Goal: Communication & Community: Answer question/provide support

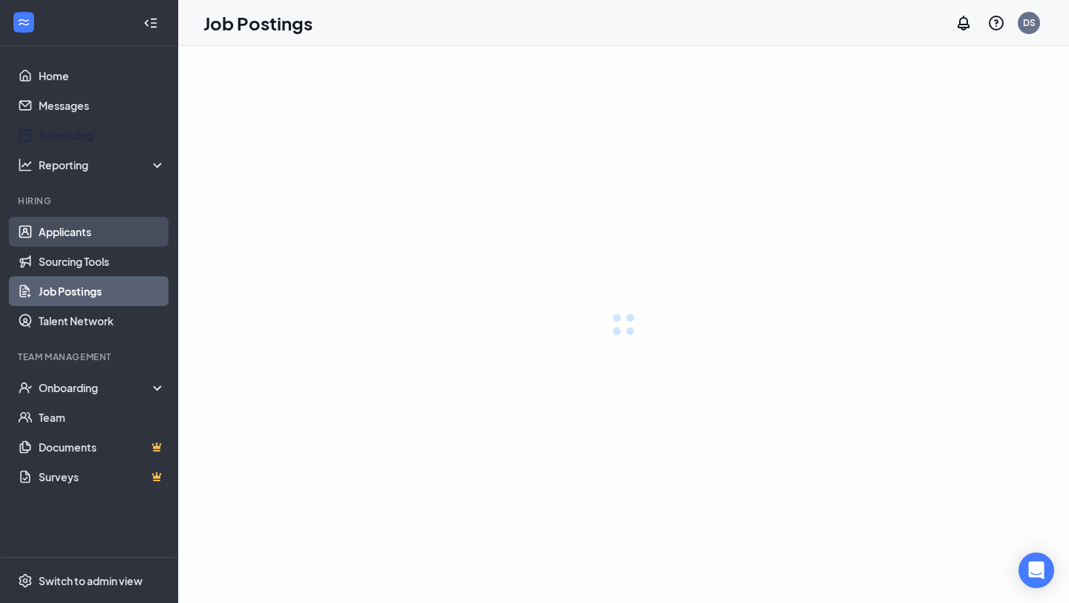
click at [79, 229] on link "Applicants" at bounding box center [102, 232] width 127 height 30
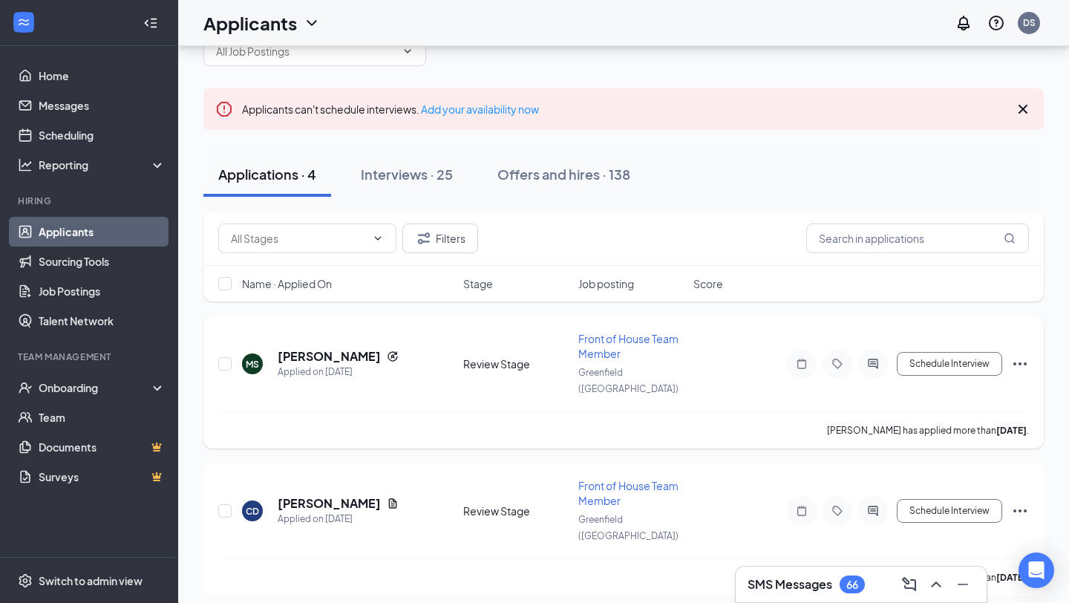
scroll to position [45, 0]
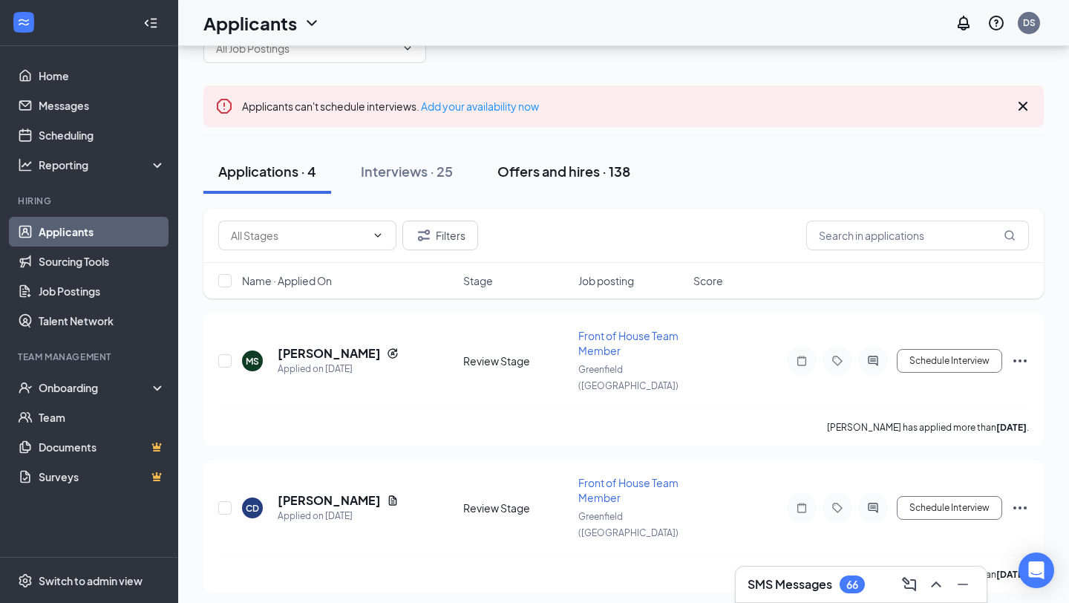
click at [526, 178] on div "Offers and hires · 138" at bounding box center [563, 171] width 133 height 19
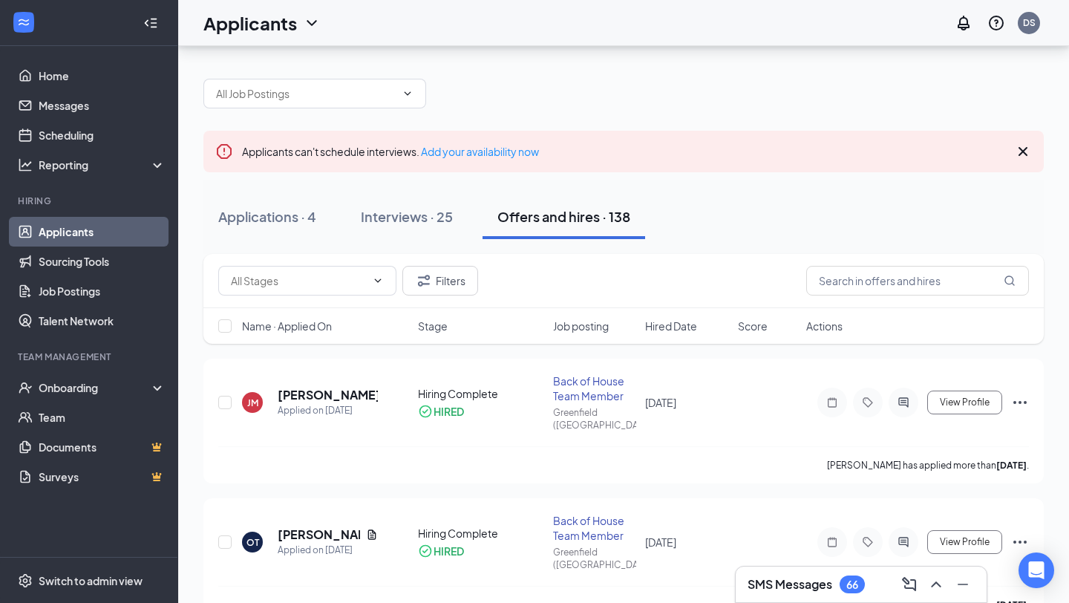
scroll to position [48, 0]
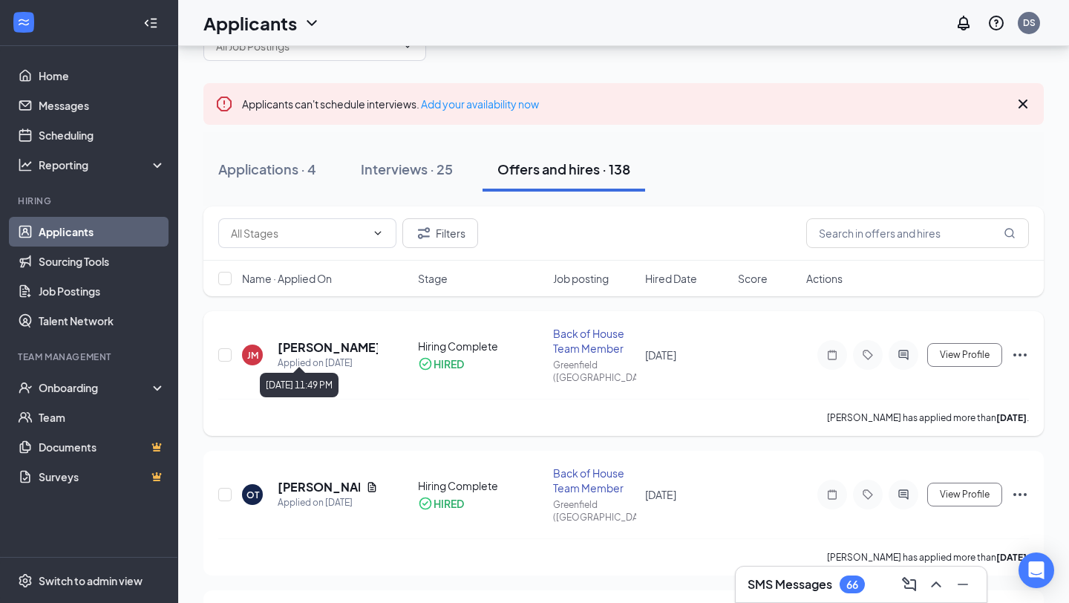
click at [332, 356] on div "Applied on [DATE]" at bounding box center [328, 363] width 100 height 15
click at [582, 333] on div "Back of House Team Member" at bounding box center [595, 341] width 84 height 30
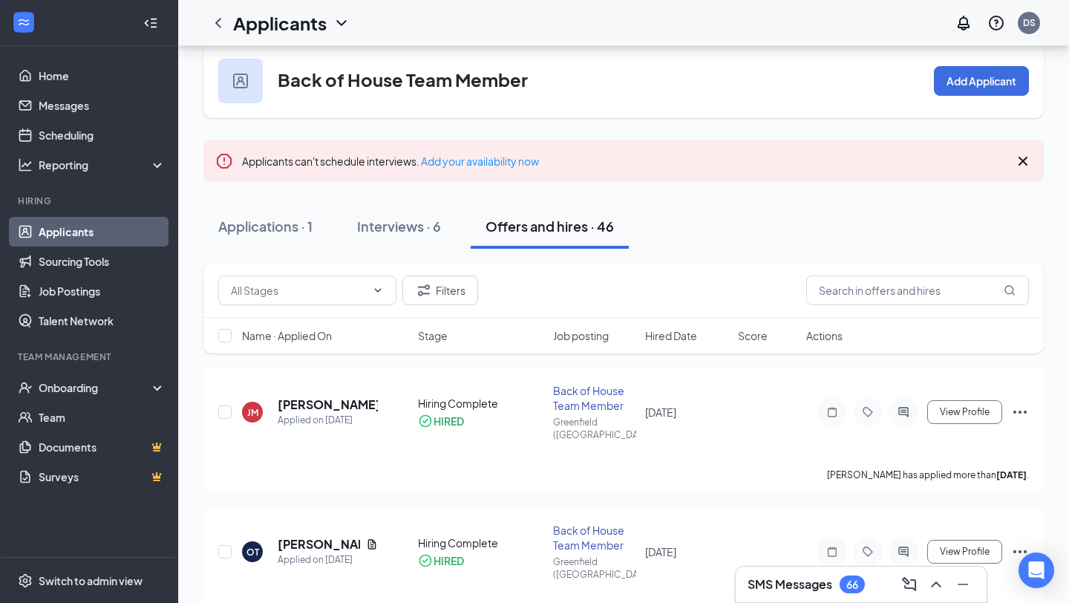
scroll to position [79, 0]
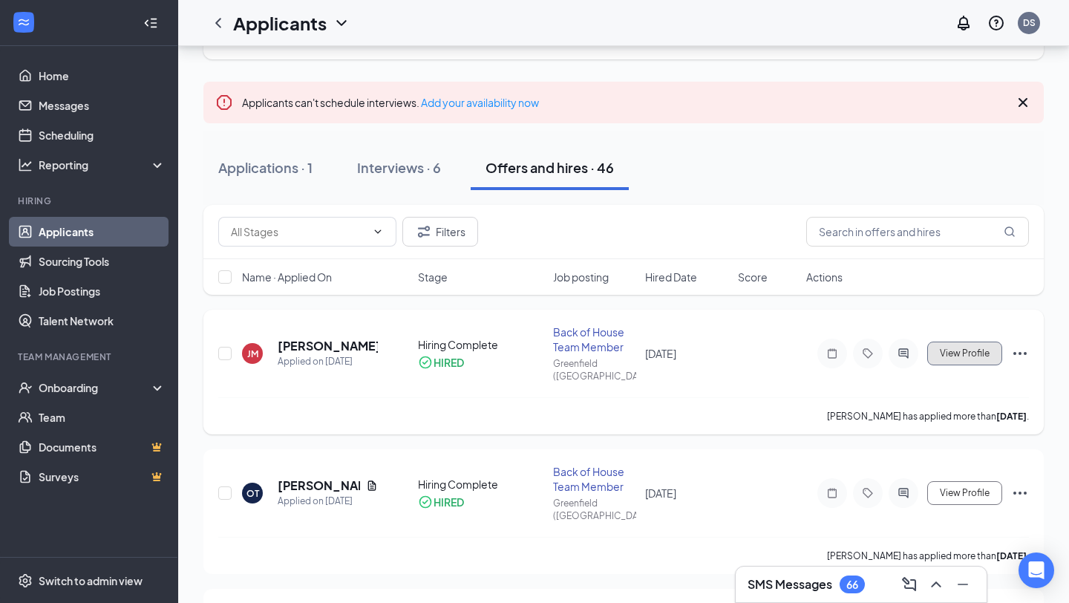
click at [972, 353] on button "View Profile" at bounding box center [964, 353] width 75 height 24
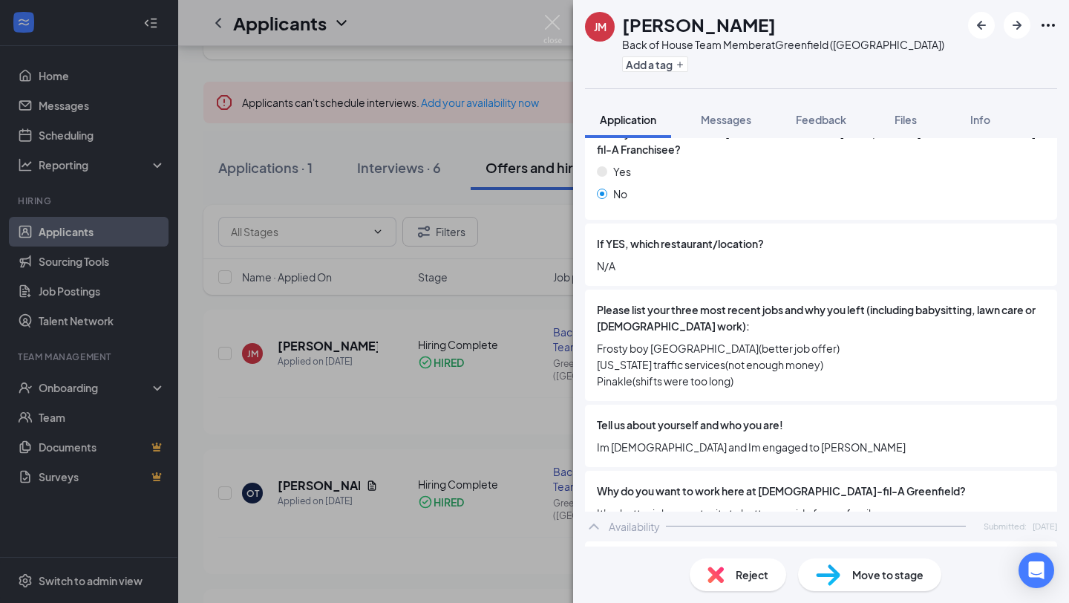
scroll to position [869, 0]
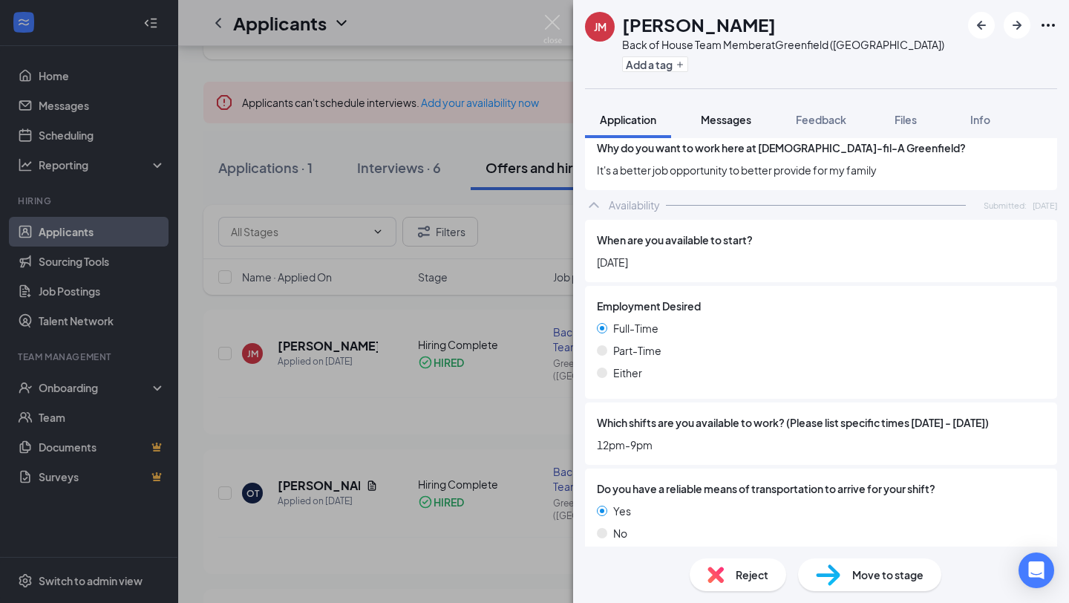
click at [726, 120] on span "Messages" at bounding box center [726, 119] width 50 height 13
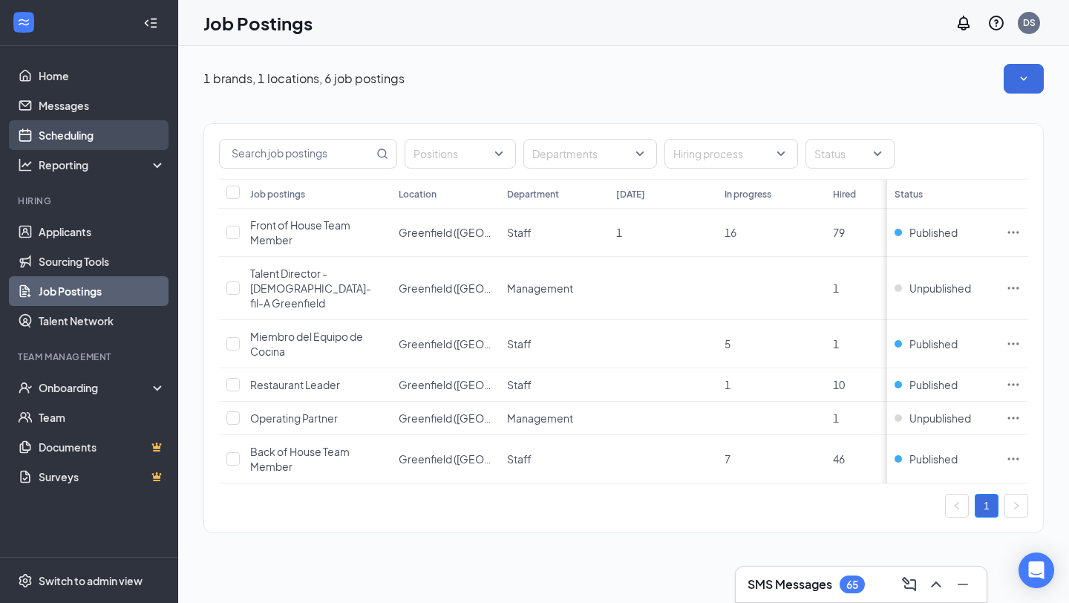
click at [73, 128] on link "Scheduling" at bounding box center [102, 135] width 127 height 30
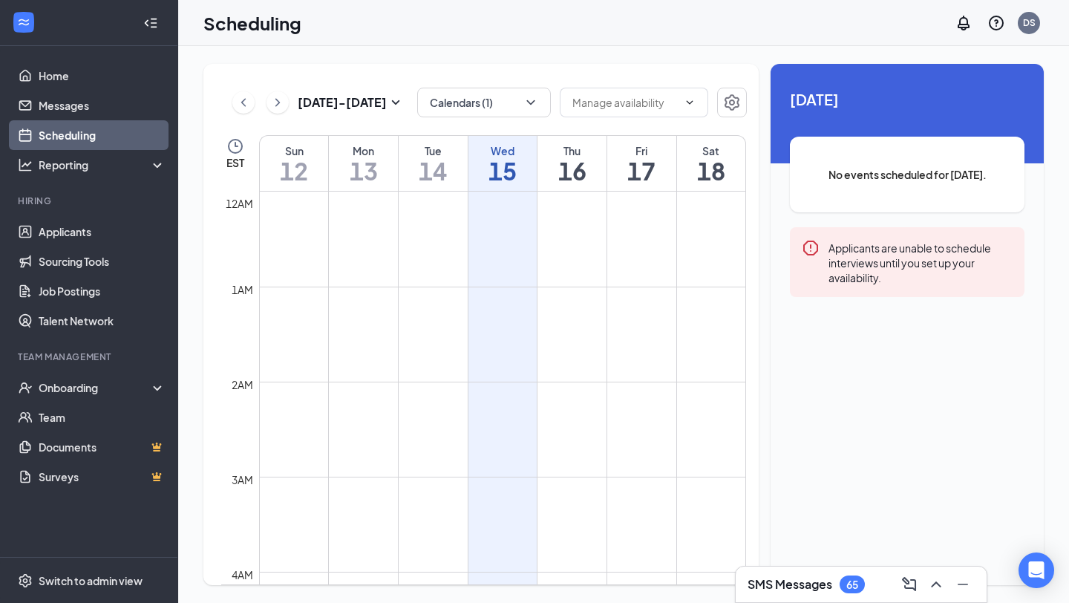
scroll to position [730, 0]
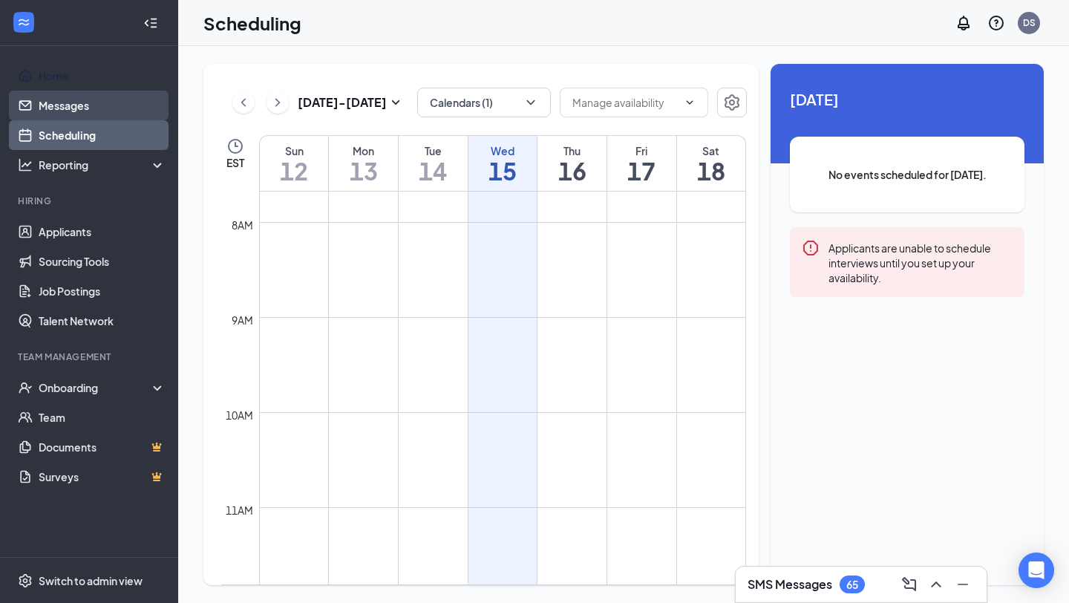
click at [97, 91] on link "Messages" at bounding box center [102, 106] width 127 height 30
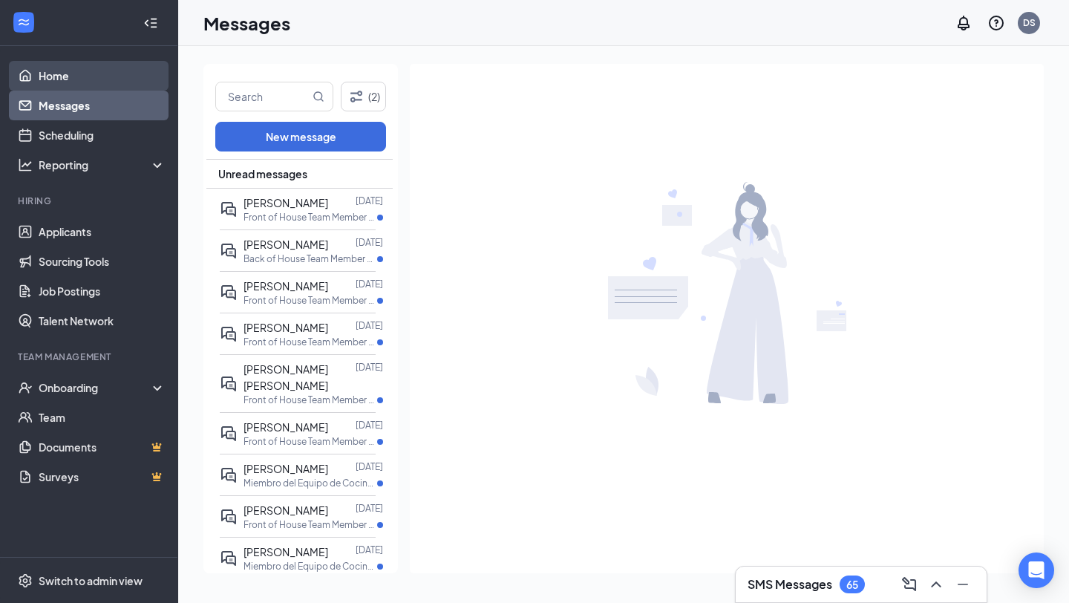
click at [95, 79] on link "Home" at bounding box center [102, 76] width 127 height 30
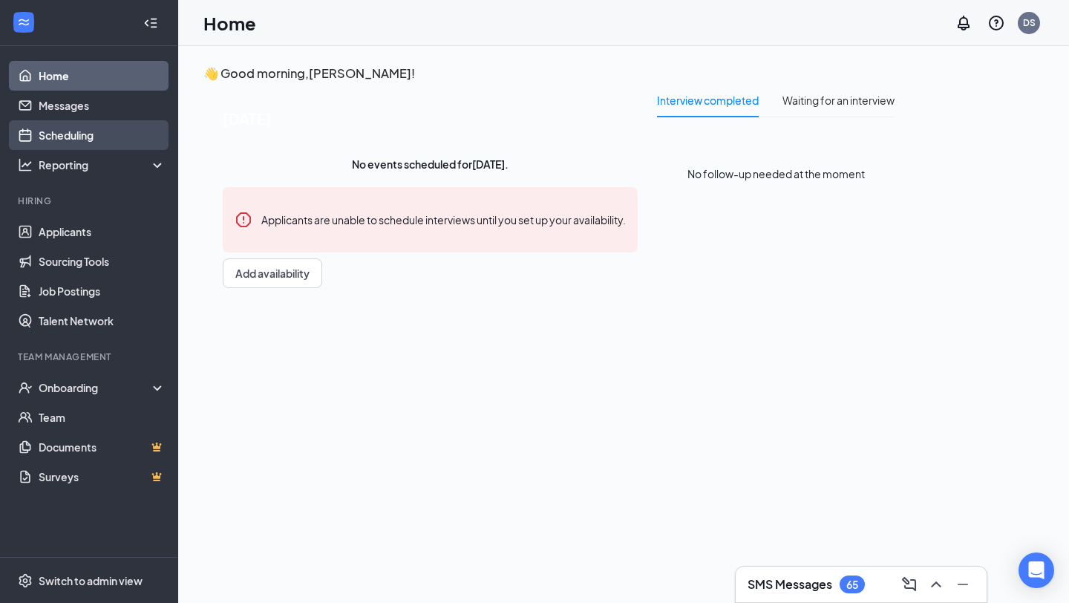
click at [104, 128] on link "Scheduling" at bounding box center [102, 135] width 127 height 30
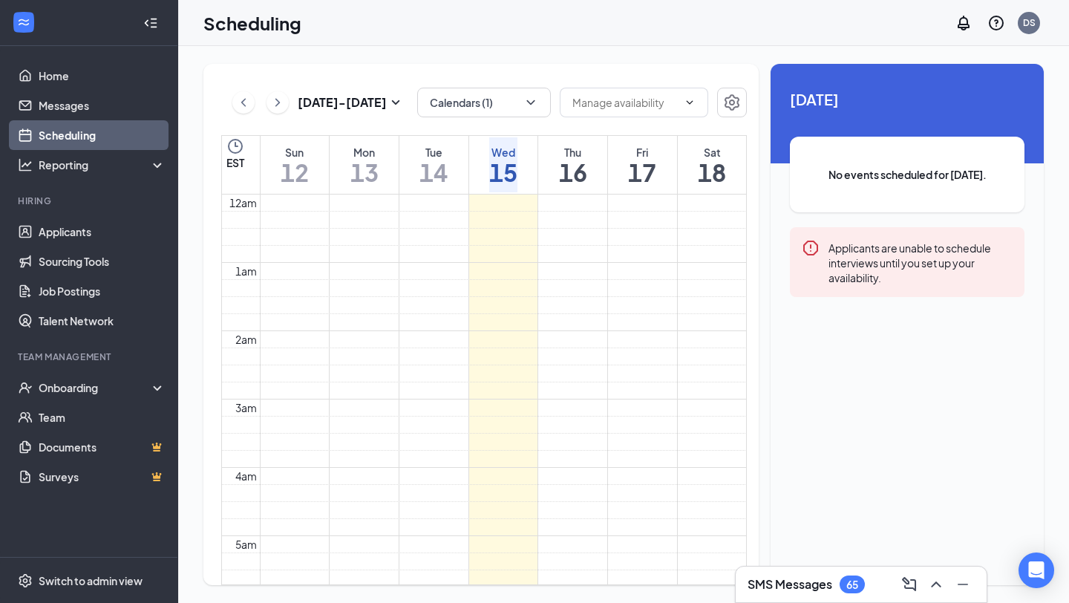
scroll to position [730, 0]
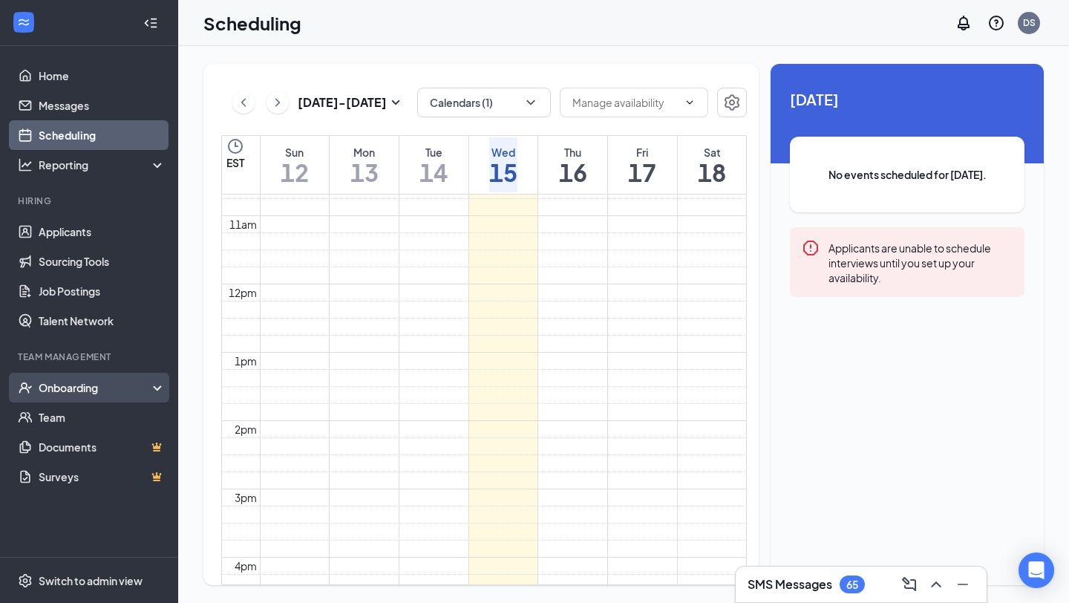
click at [68, 391] on div "Onboarding" at bounding box center [96, 387] width 114 height 15
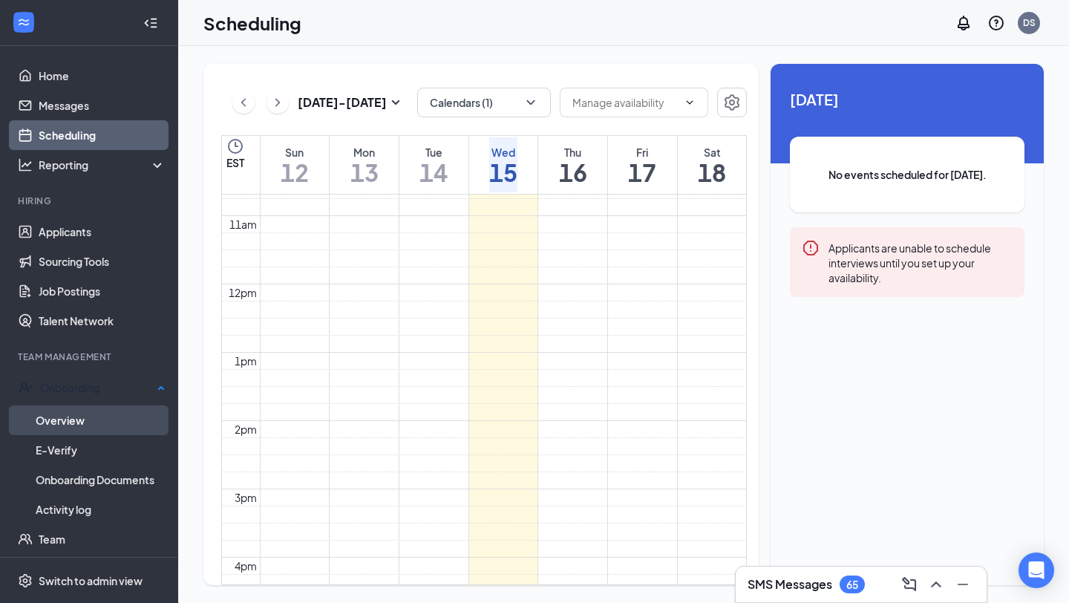
scroll to position [59, 0]
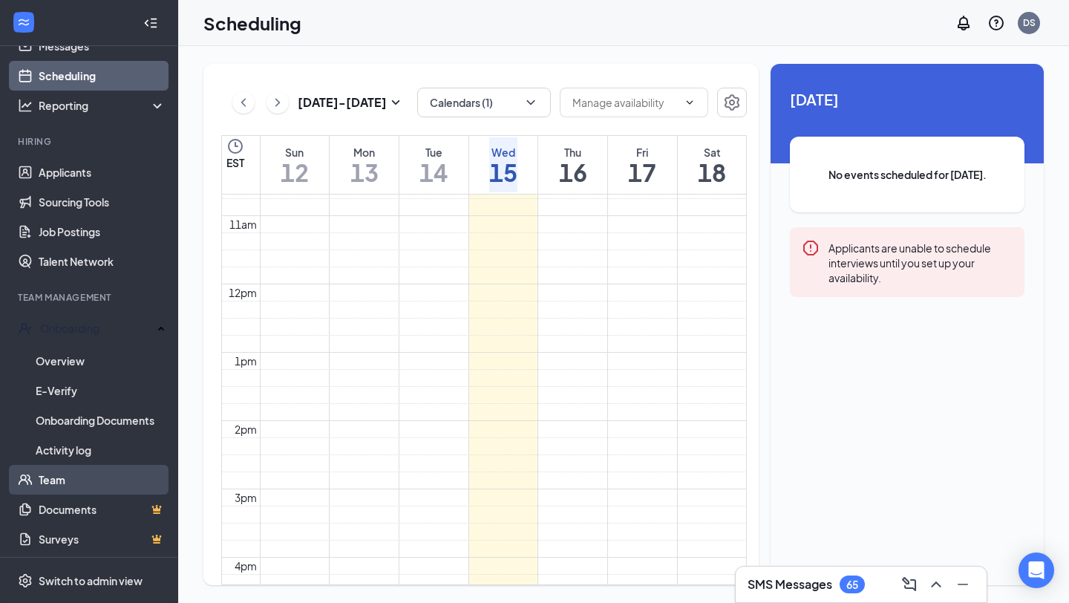
click at [104, 471] on link "Team" at bounding box center [102, 480] width 127 height 30
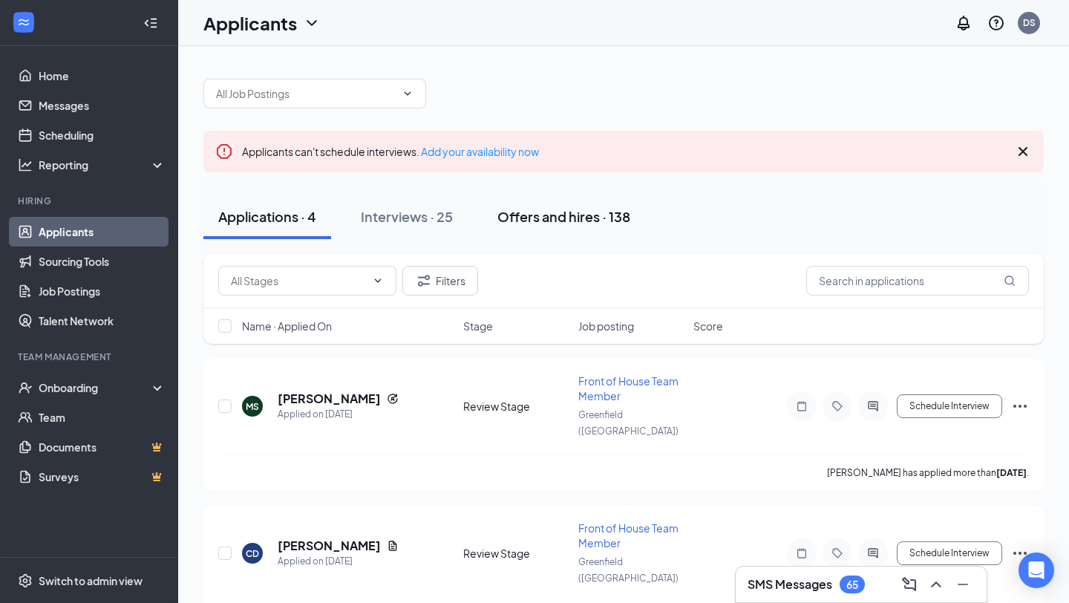
click at [520, 222] on div "Offers and hires · 138" at bounding box center [563, 216] width 133 height 19
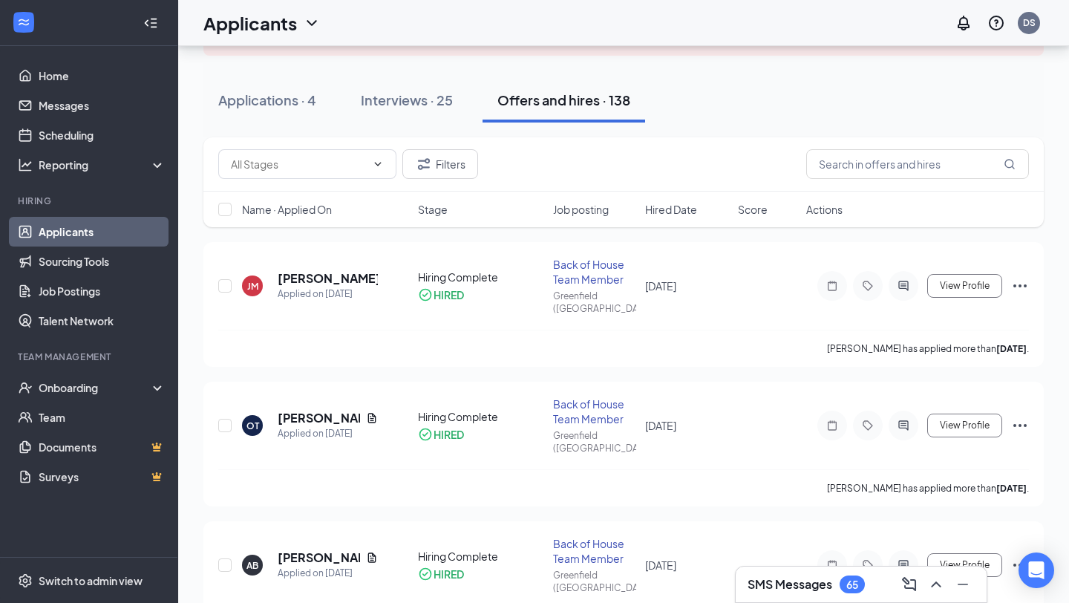
scroll to position [132, 0]
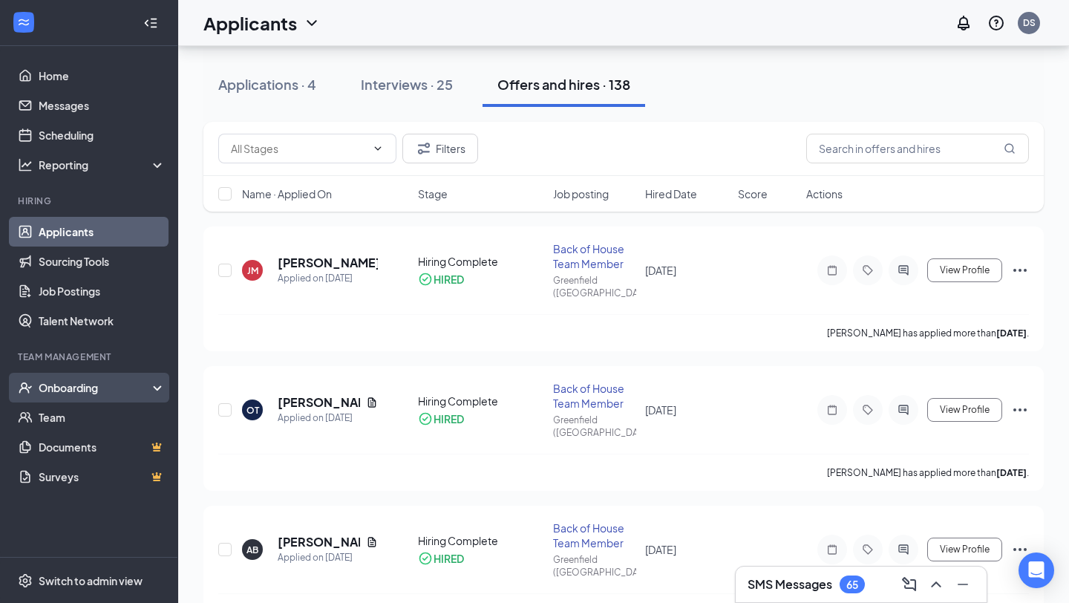
click at [96, 387] on div "Onboarding" at bounding box center [96, 387] width 114 height 15
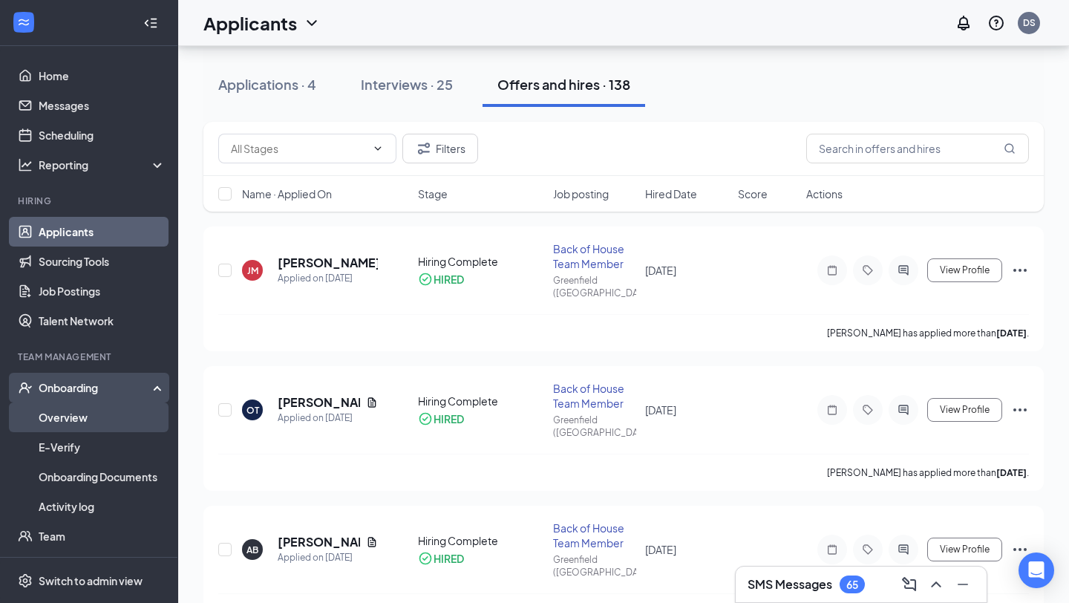
click at [88, 426] on link "Overview" at bounding box center [102, 417] width 127 height 30
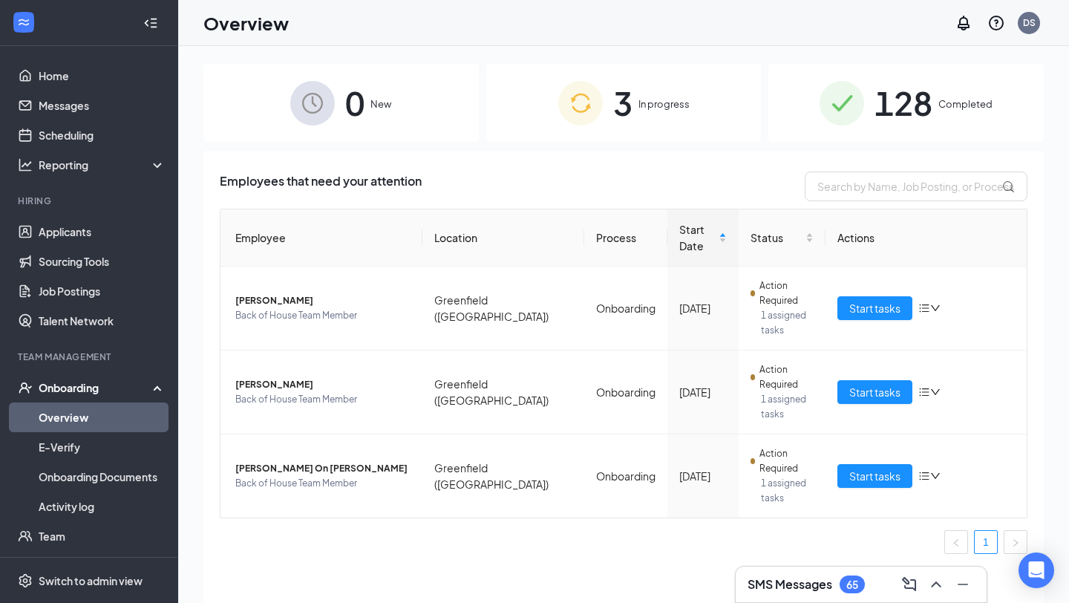
click at [618, 103] on span "3" at bounding box center [622, 102] width 19 height 51
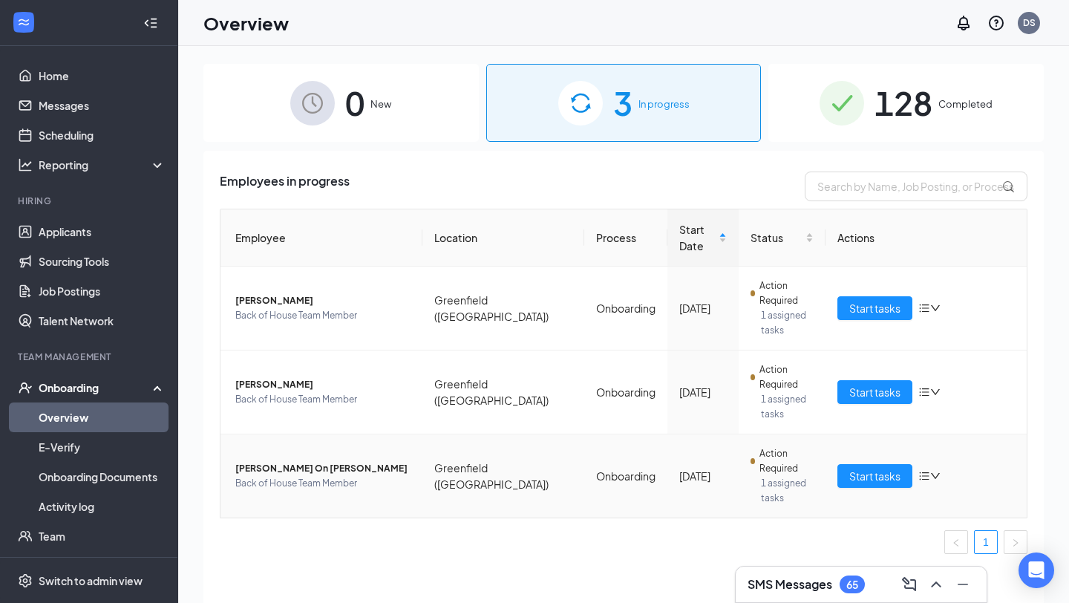
click at [941, 464] on div "Start tasks" at bounding box center [926, 476] width 178 height 24
click at [935, 473] on icon "down" at bounding box center [935, 476] width 9 height 6
click at [712, 530] on ul "1" at bounding box center [624, 542] width 808 height 24
click at [877, 468] on span "Start tasks" at bounding box center [874, 476] width 51 height 16
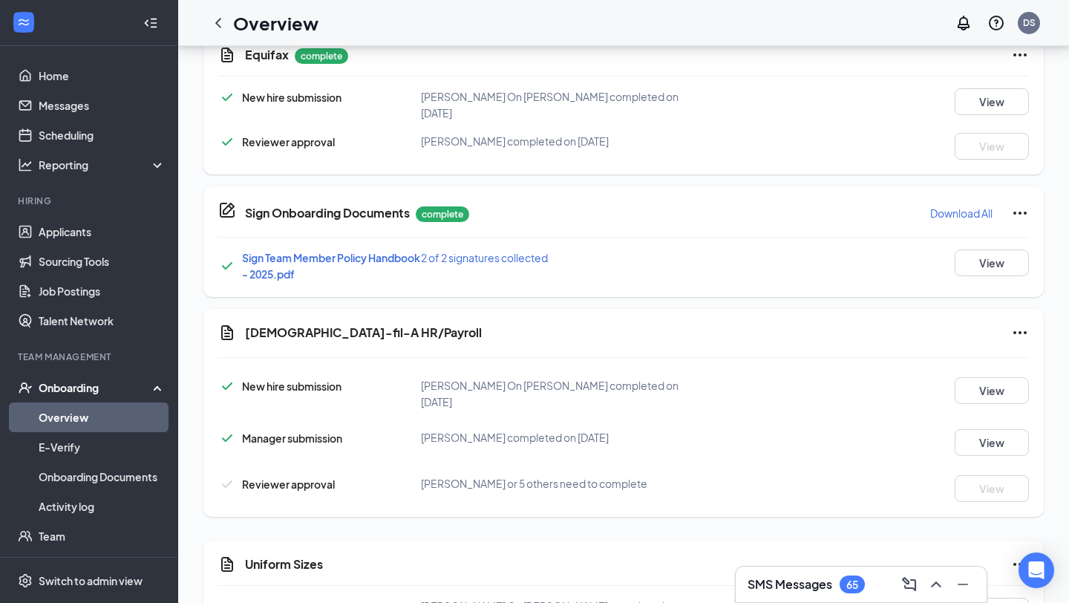
scroll to position [1208, 0]
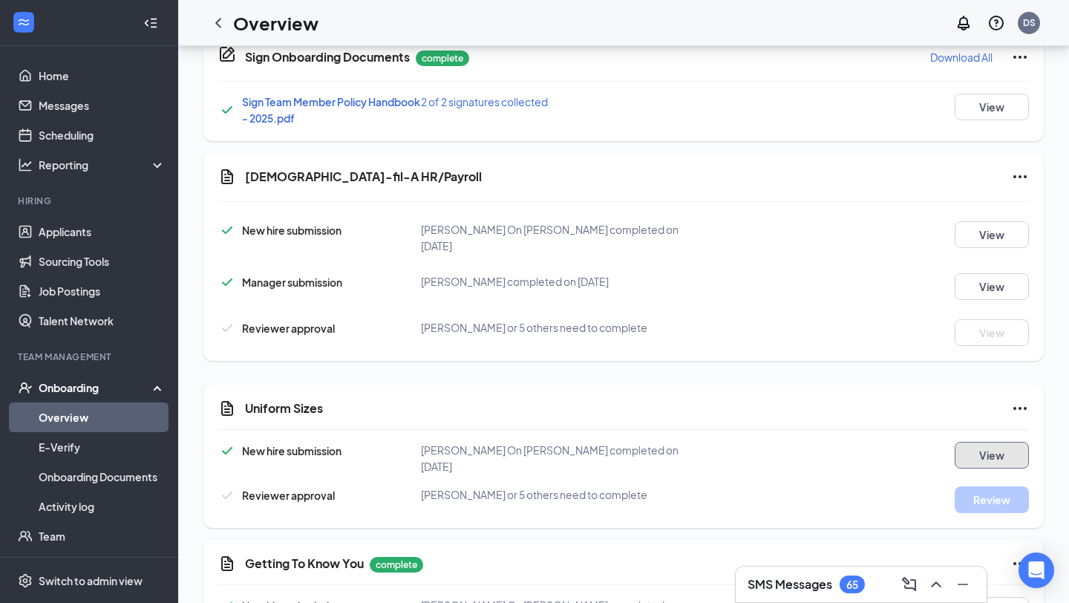
click at [975, 442] on button "View" at bounding box center [992, 455] width 74 height 27
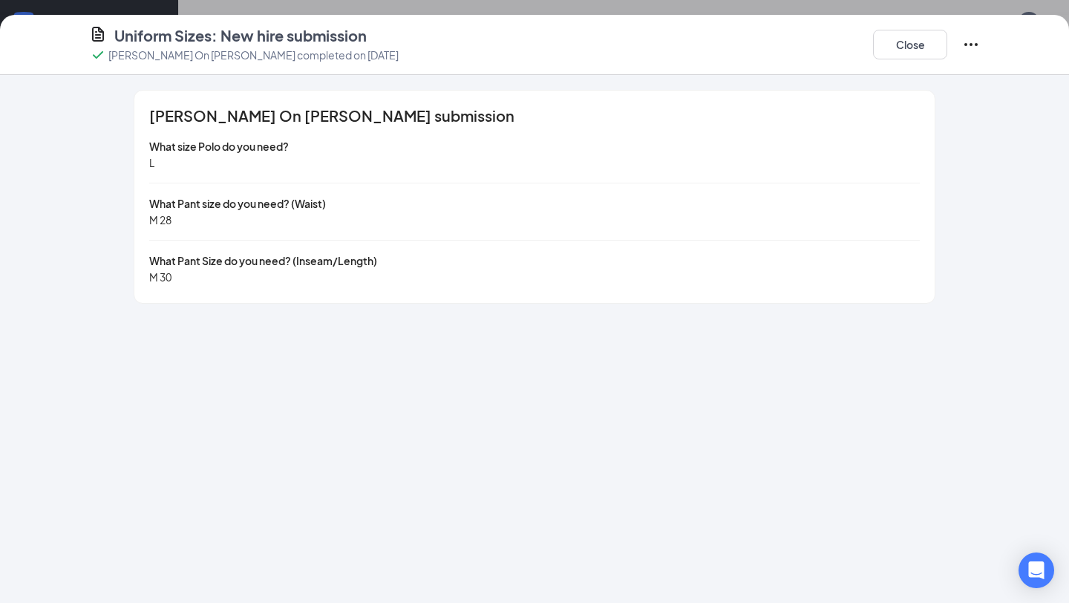
click at [339, 10] on div "Uniform Sizes: New hire submission [PERSON_NAME] On [PERSON_NAME] completed on …" at bounding box center [534, 301] width 1069 height 603
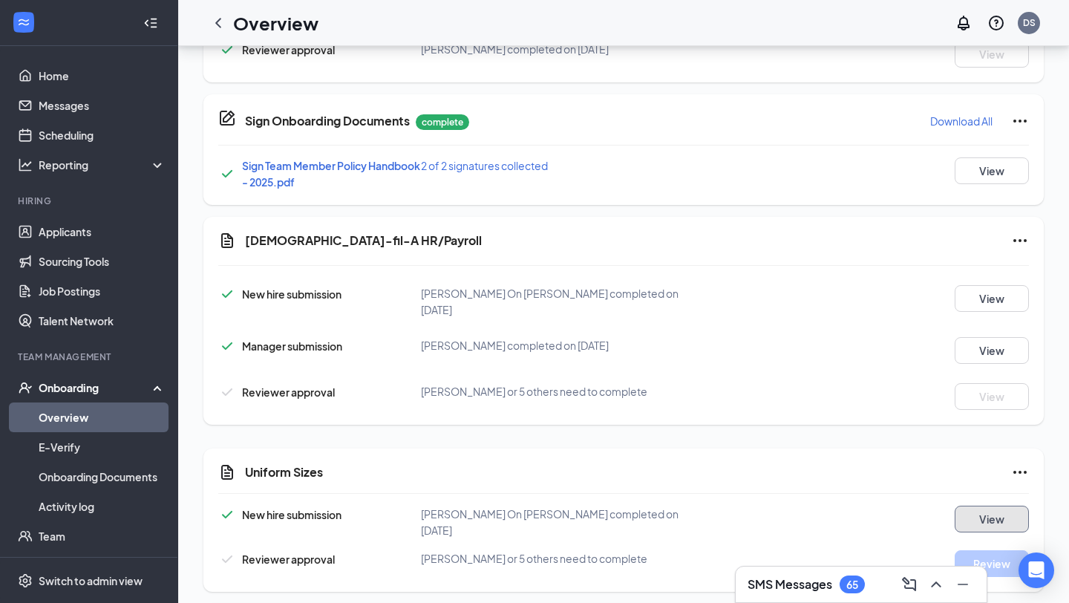
scroll to position [1131, 0]
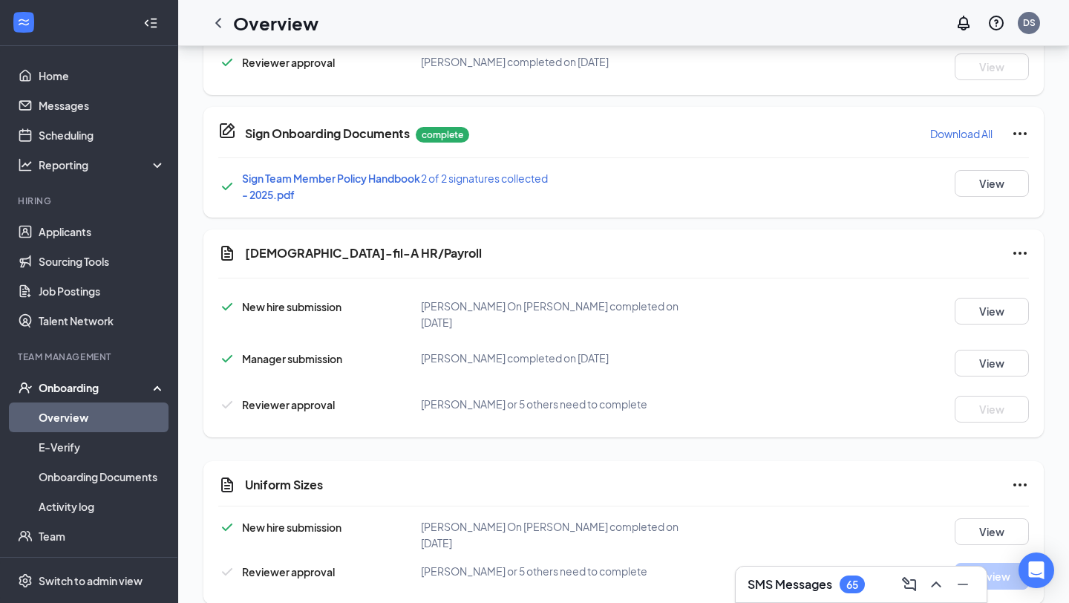
click at [100, 389] on div "Onboarding" at bounding box center [96, 387] width 114 height 15
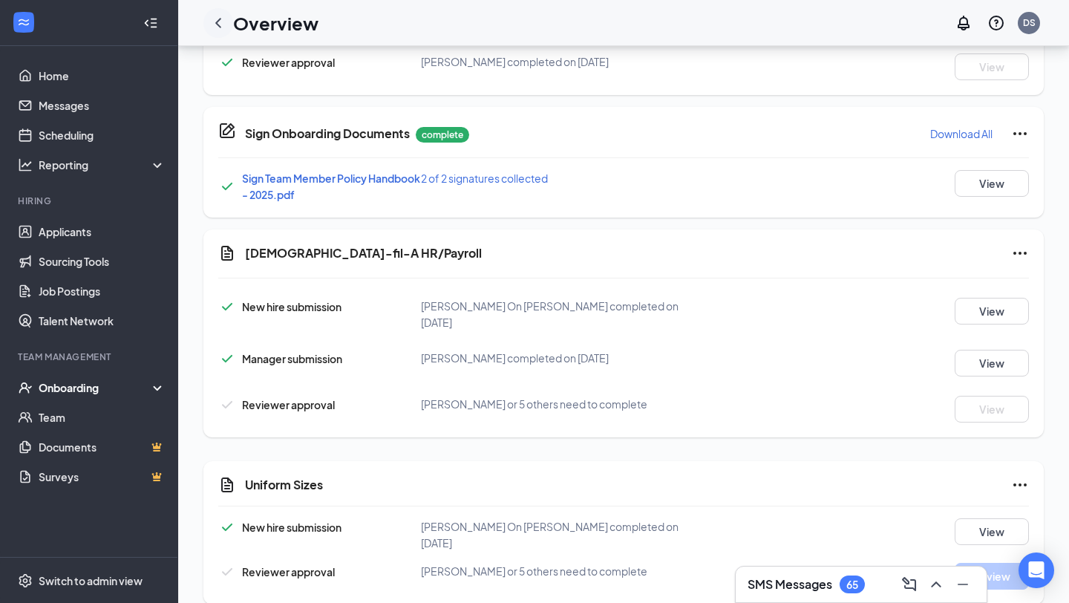
click at [223, 27] on icon "ChevronLeft" at bounding box center [218, 23] width 18 height 18
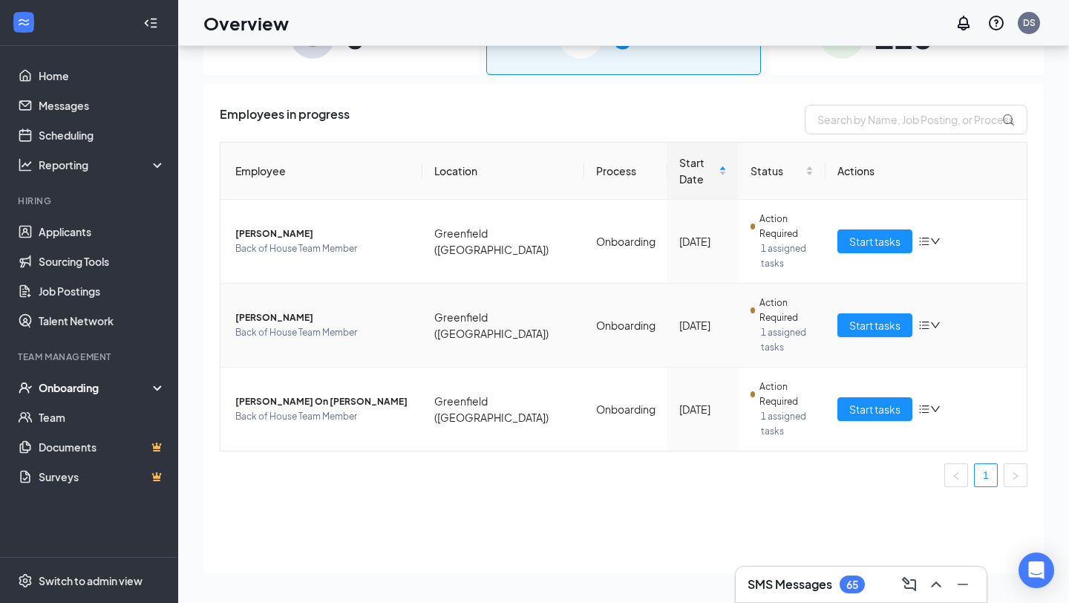
click at [934, 320] on icon "down" at bounding box center [935, 325] width 10 height 10
click at [739, 284] on td "Action Required 1 assigned tasks" at bounding box center [782, 326] width 86 height 84
click at [857, 317] on span "Start tasks" at bounding box center [874, 325] width 51 height 16
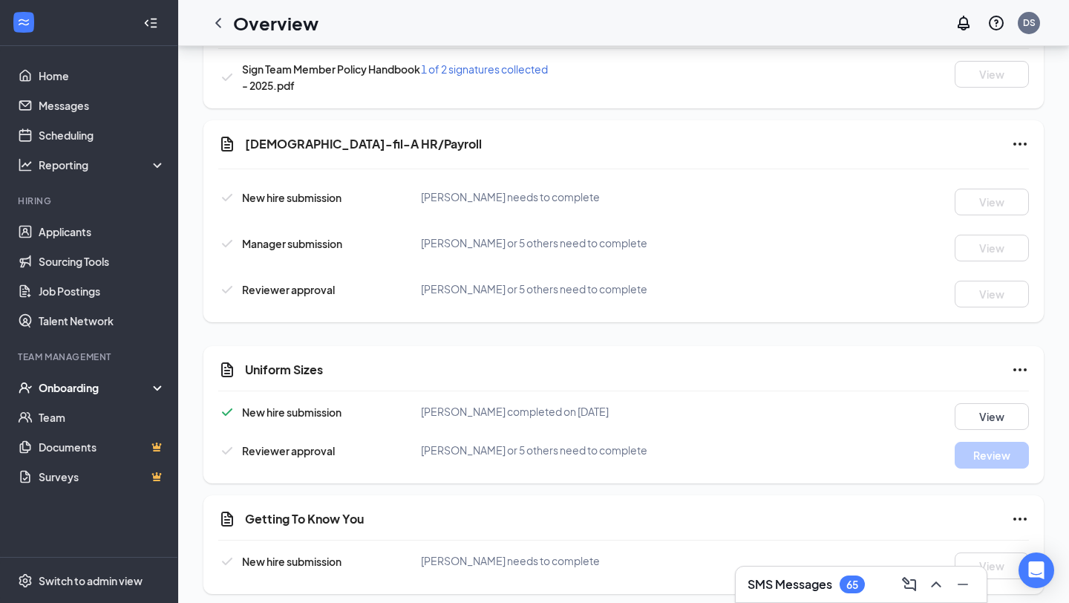
scroll to position [1178, 0]
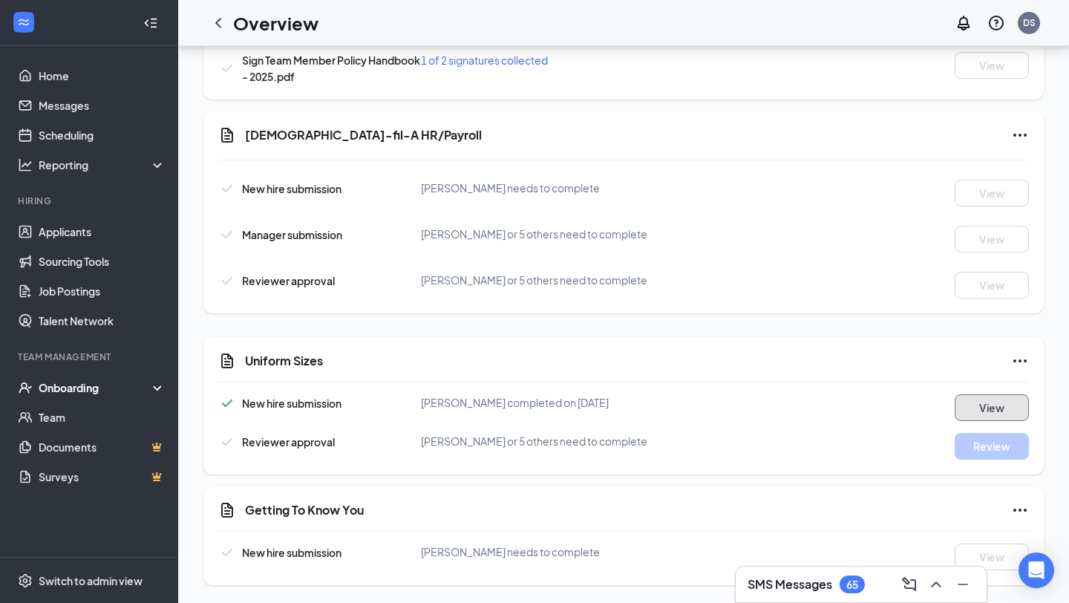
click at [978, 399] on button "View" at bounding box center [992, 407] width 74 height 27
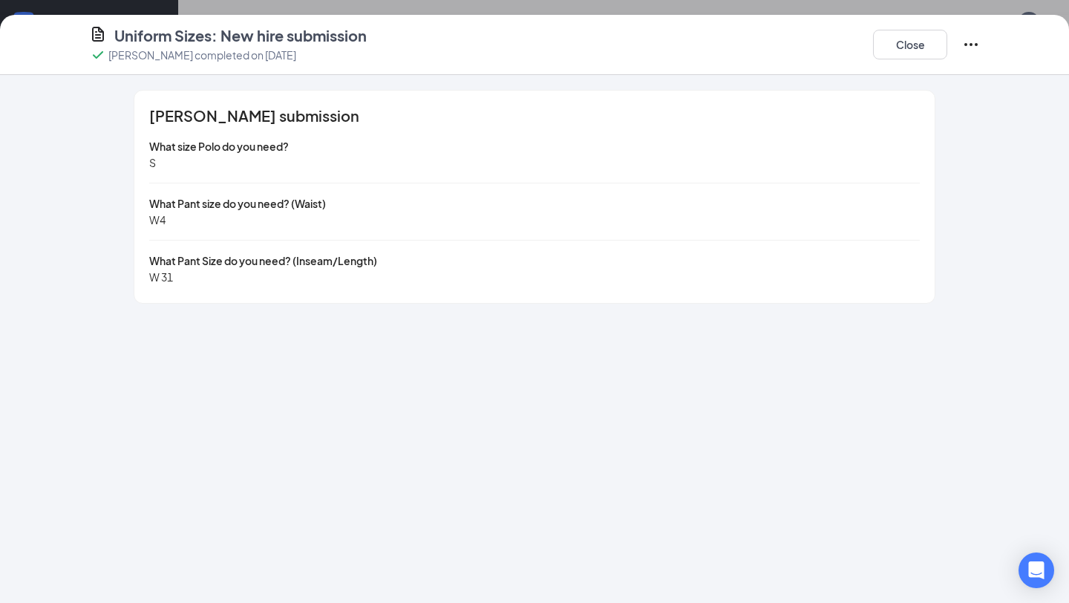
click at [443, 9] on div "Uniform Sizes: New hire submission [PERSON_NAME] completed on [DATE] Close [PER…" at bounding box center [534, 301] width 1069 height 603
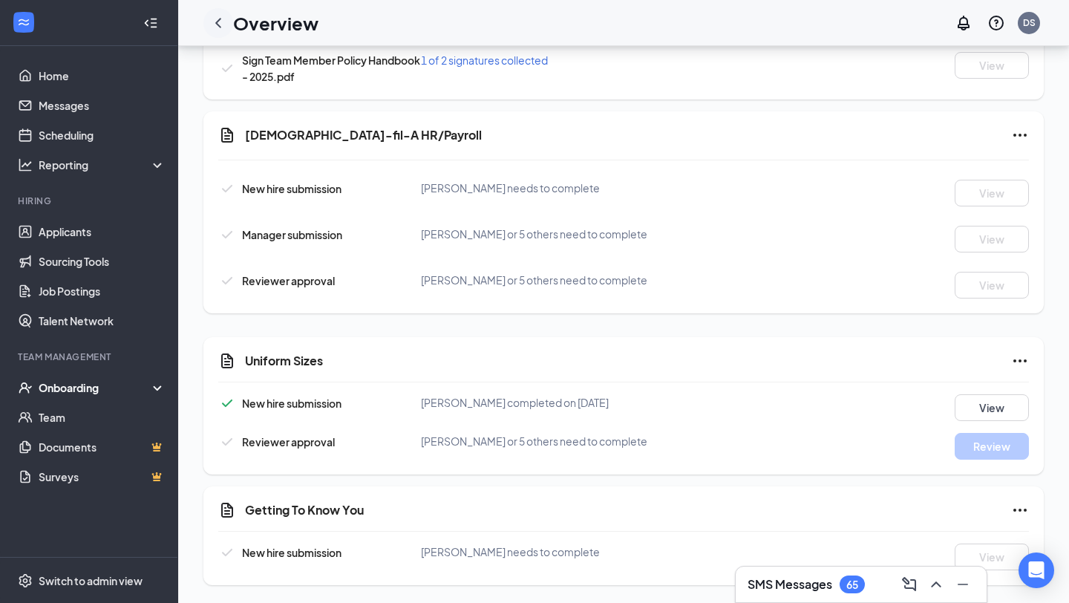
click at [223, 21] on icon "ChevronLeft" at bounding box center [218, 23] width 18 height 18
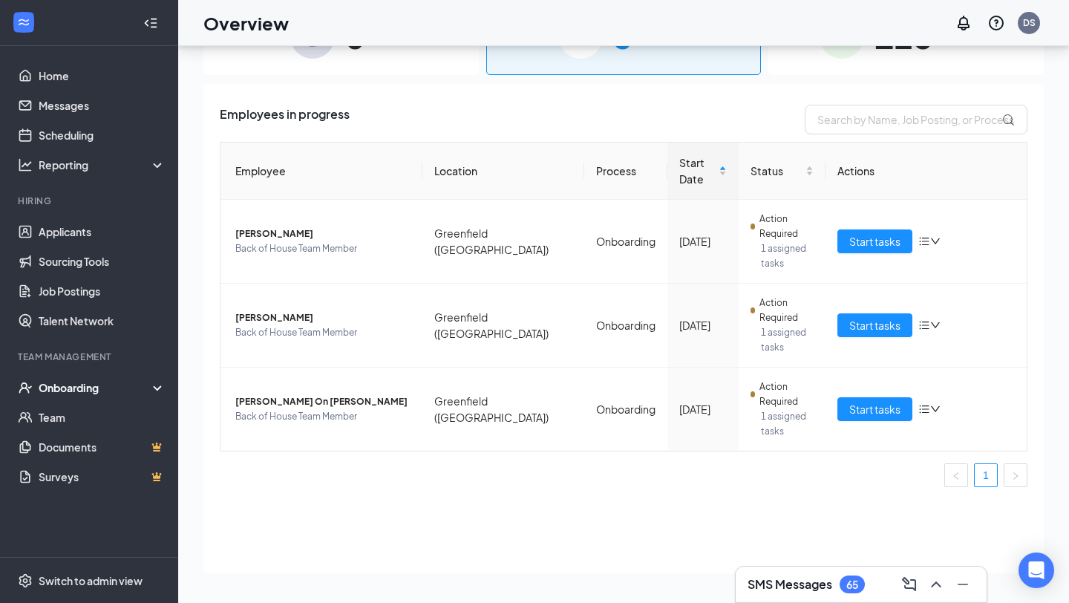
scroll to position [67, 0]
click at [40, 82] on link "Home" at bounding box center [102, 76] width 127 height 30
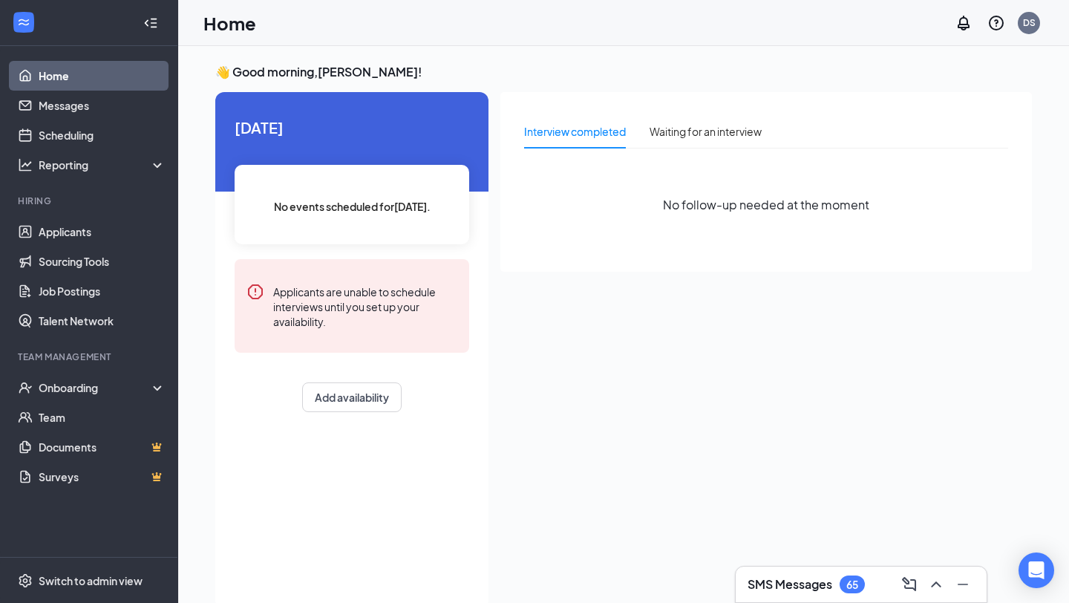
click at [793, 583] on h3 "SMS Messages" at bounding box center [790, 584] width 85 height 16
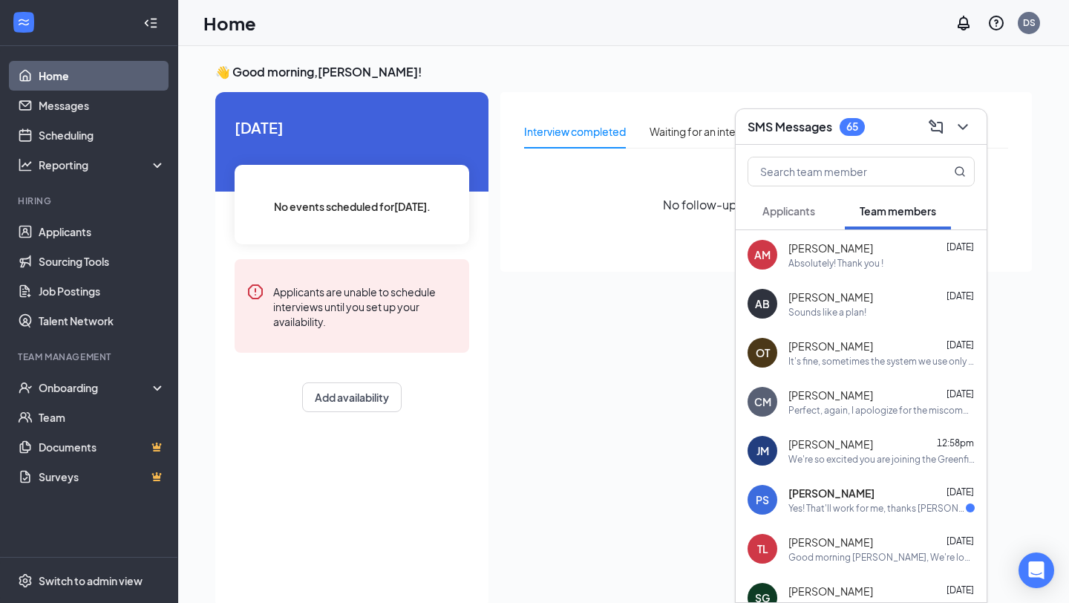
click at [829, 445] on span "[PERSON_NAME]" at bounding box center [830, 444] width 85 height 15
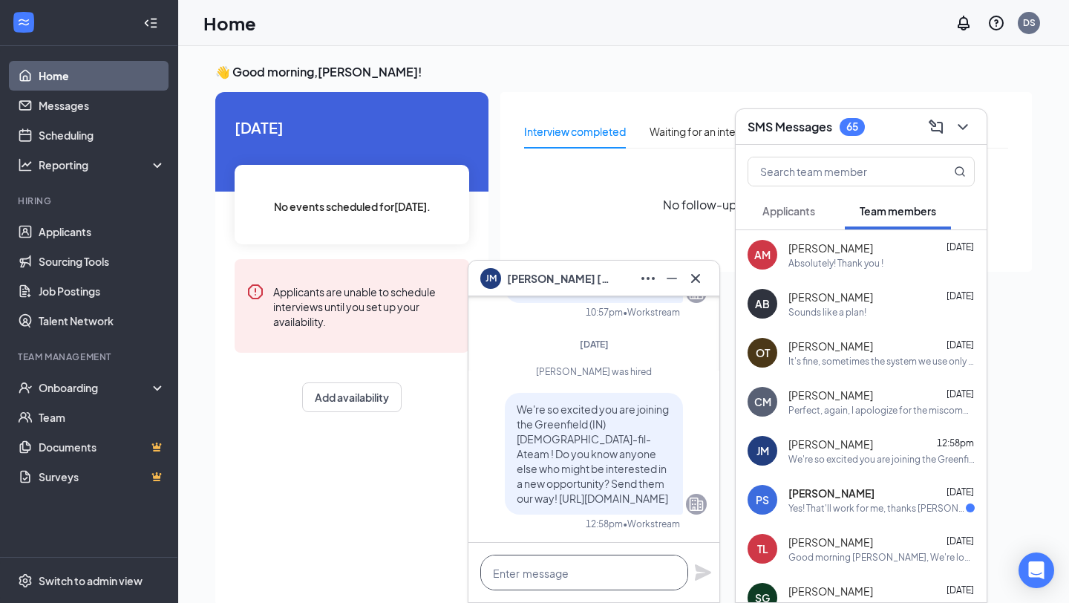
click at [562, 576] on textarea at bounding box center [584, 573] width 208 height 36
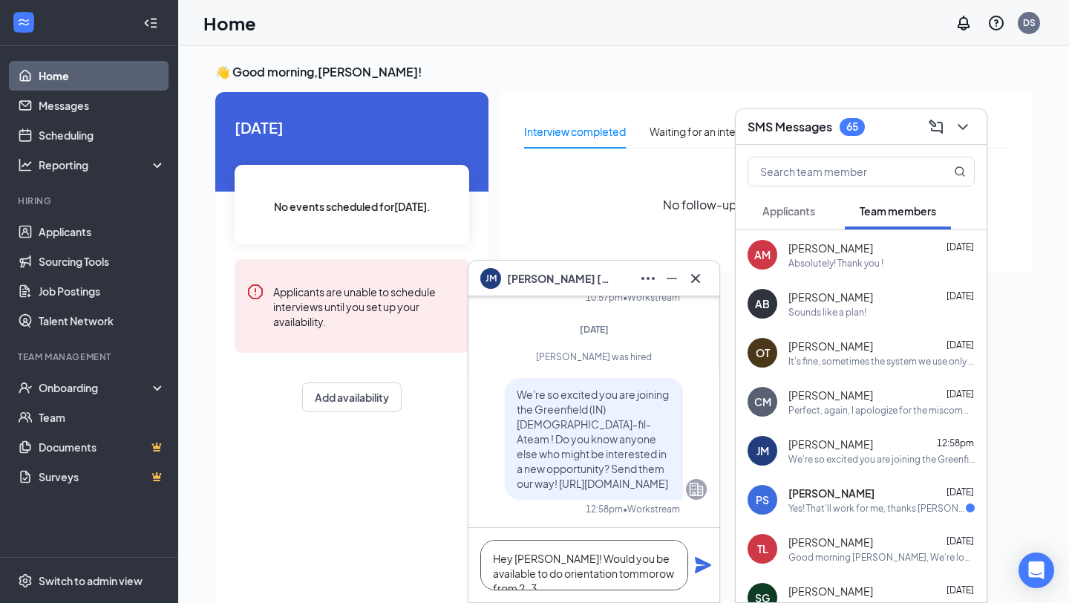
click at [586, 573] on textarea "Hey [PERSON_NAME]! Would you be available to do orientation tommorow from 2-3" at bounding box center [584, 565] width 208 height 50
click at [664, 573] on textarea "Hey [PERSON_NAME]! Would you be available to do orientation [DATE] from 2-3" at bounding box center [584, 565] width 208 height 50
type textarea "Hey [PERSON_NAME]! Would you be available to do orientation [DATE] from 2-3?"
click at [702, 572] on icon "Plane" at bounding box center [703, 565] width 18 height 18
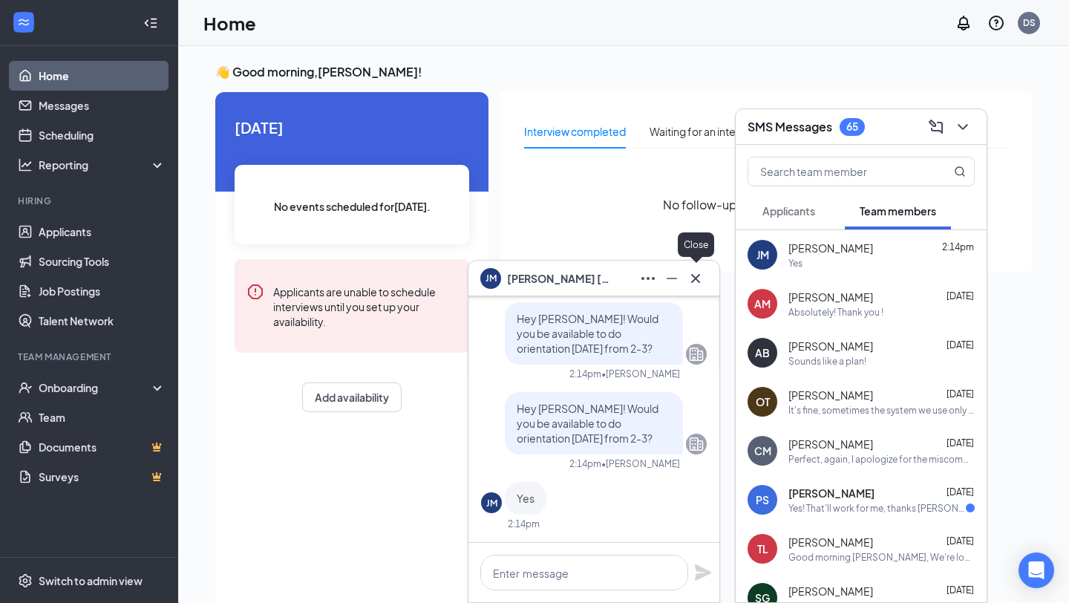
click at [695, 272] on icon "Cross" at bounding box center [696, 278] width 18 height 18
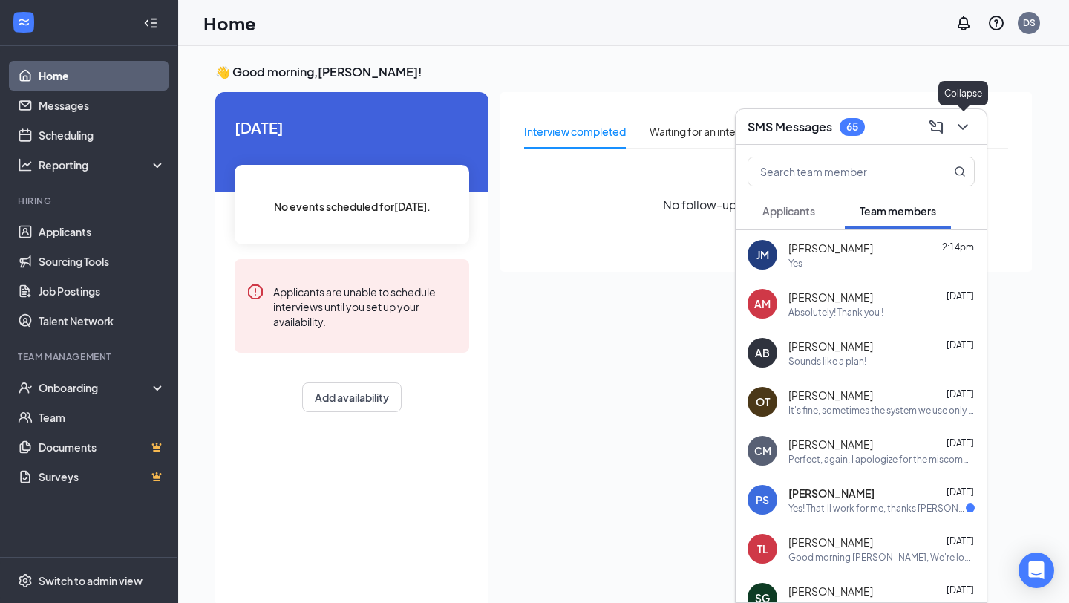
click at [962, 133] on icon "ChevronDown" at bounding box center [963, 127] width 18 height 18
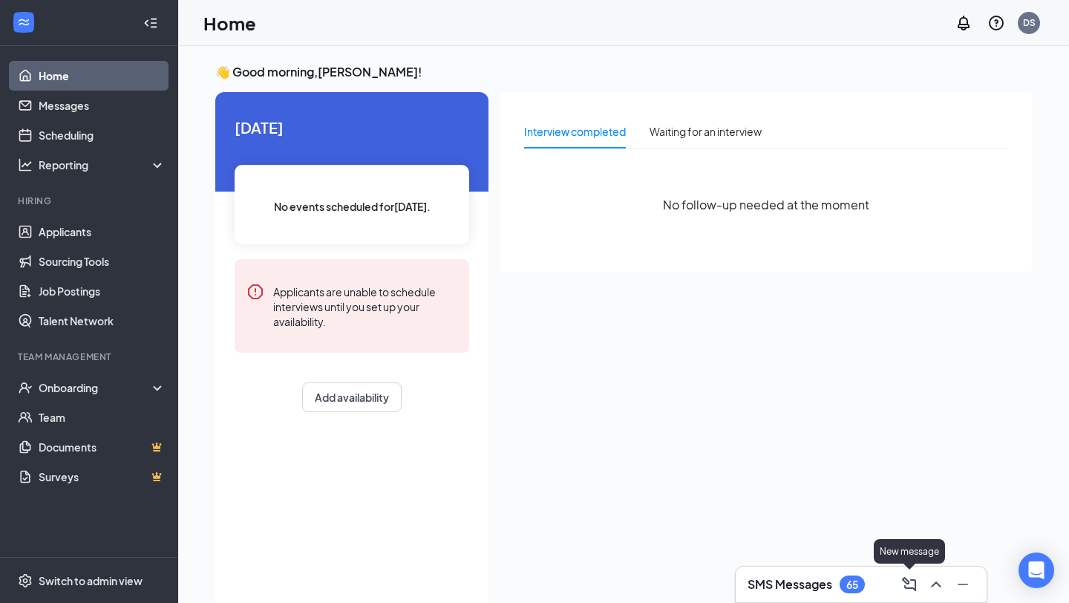
click at [861, 589] on div "65" at bounding box center [852, 584] width 25 height 18
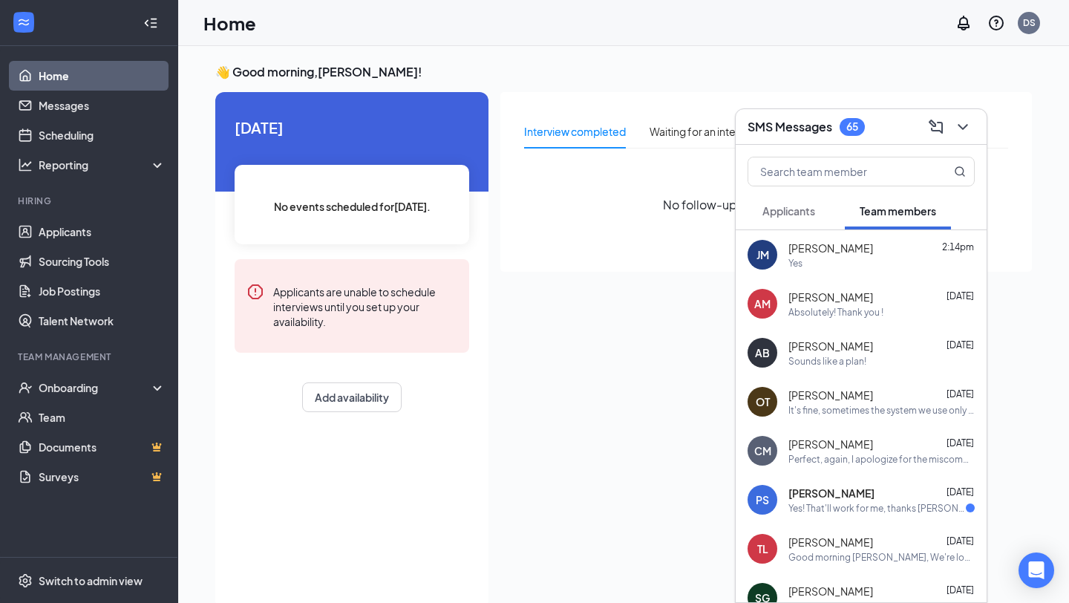
click at [831, 266] on div "Yes" at bounding box center [881, 263] width 186 height 13
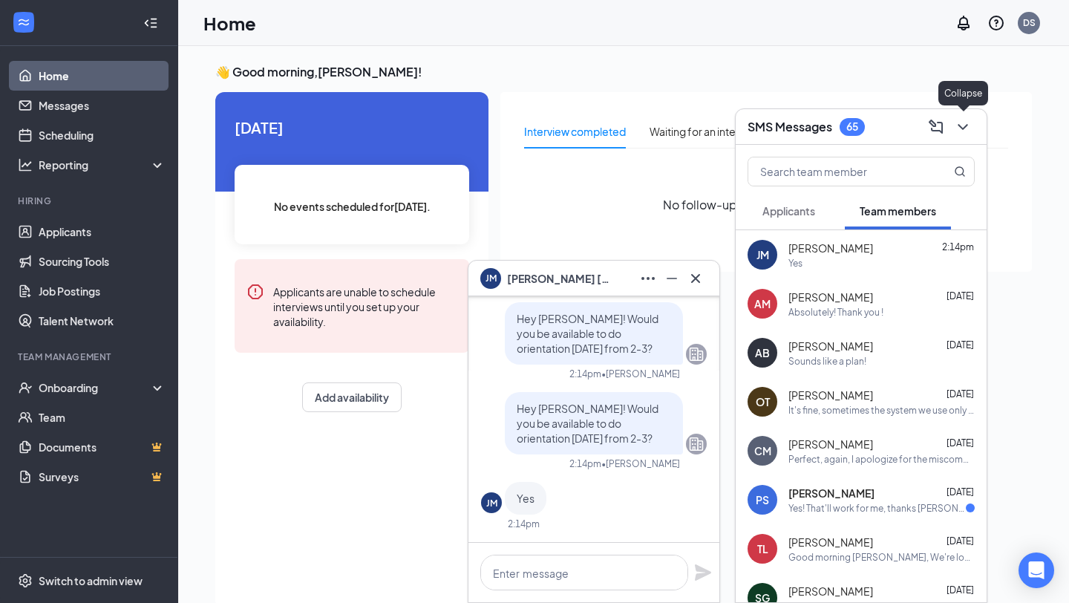
click at [967, 132] on icon "ChevronDown" at bounding box center [963, 127] width 18 height 18
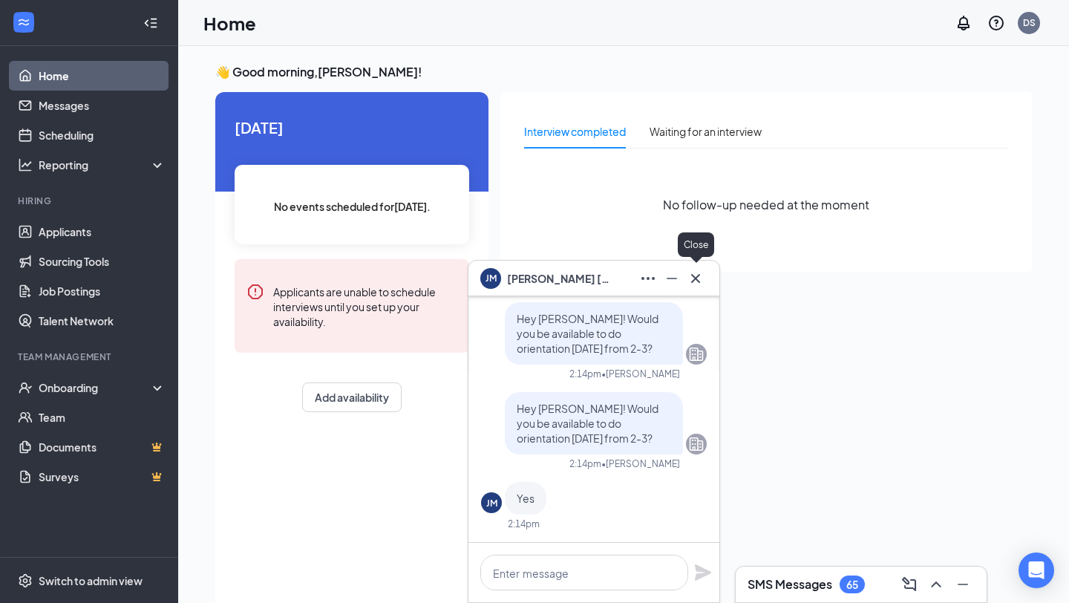
click at [696, 288] on button at bounding box center [696, 279] width 24 height 24
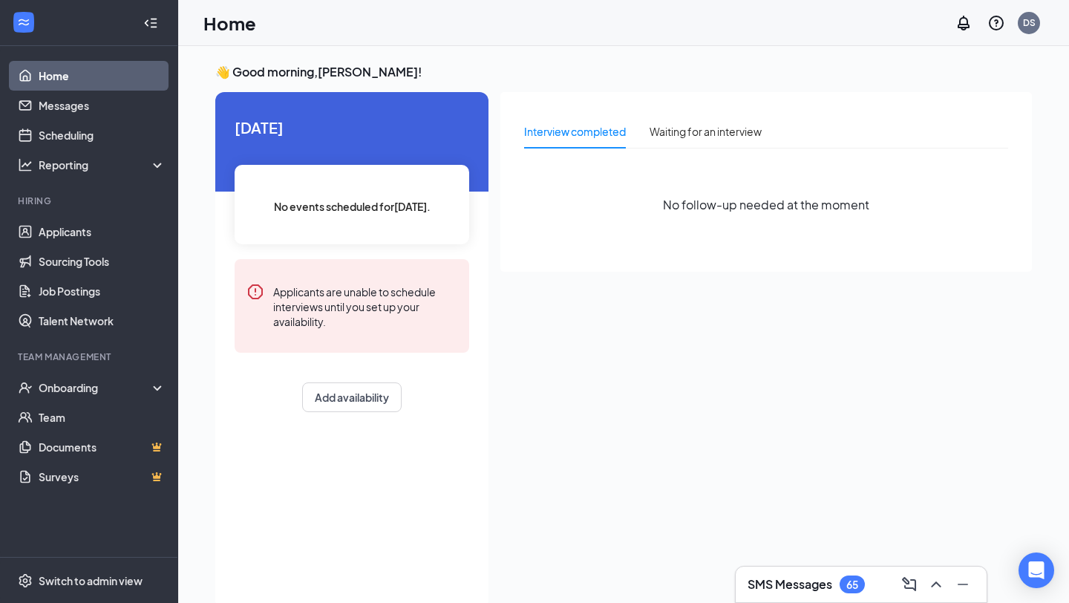
click at [825, 575] on div "SMS Messages 65" at bounding box center [861, 584] width 227 height 24
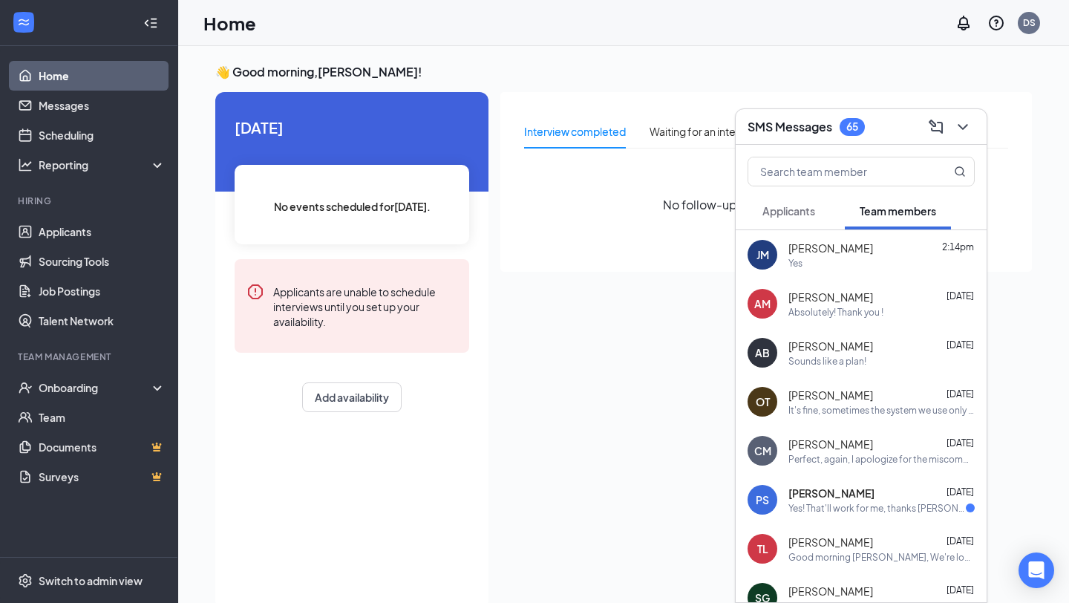
click at [804, 263] on div "Yes" at bounding box center [881, 263] width 186 height 13
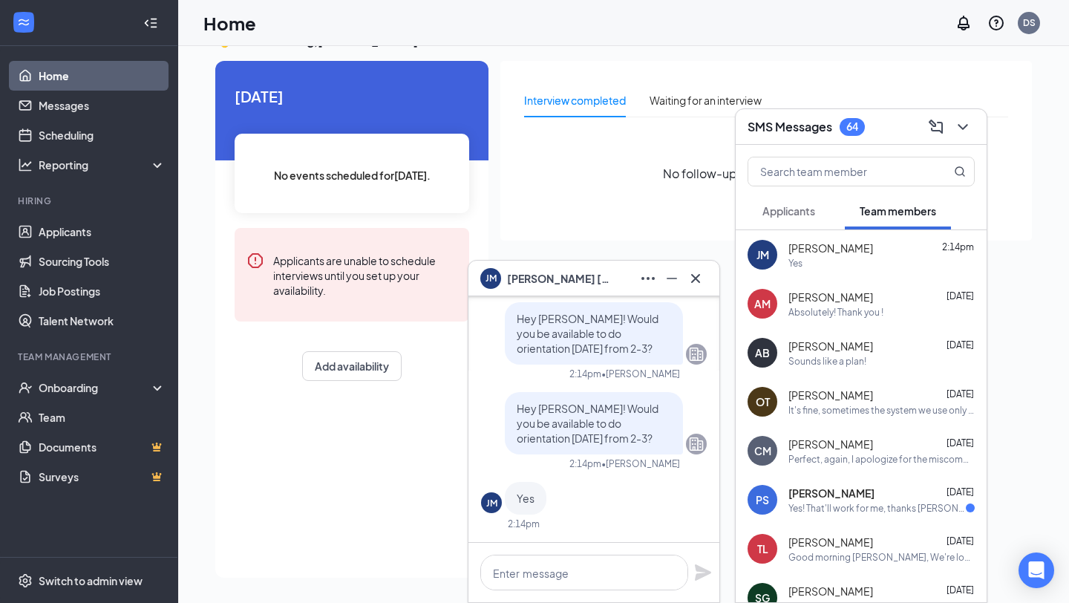
click at [835, 307] on div "Absolutely! Thank you !" at bounding box center [835, 312] width 95 height 13
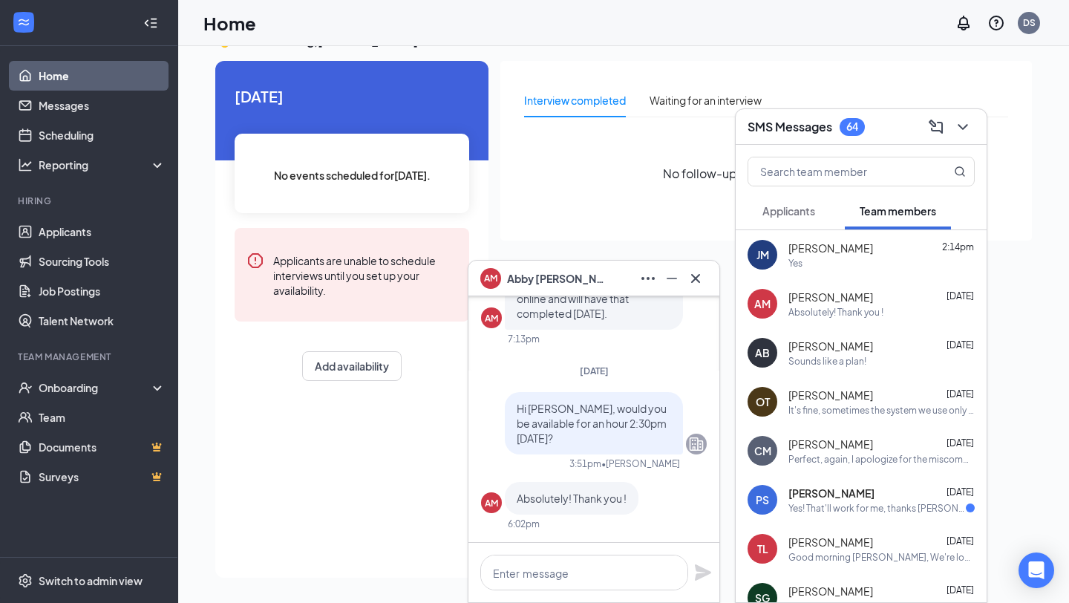
click at [880, 250] on div "[PERSON_NAME] 2:14pm" at bounding box center [881, 248] width 186 height 15
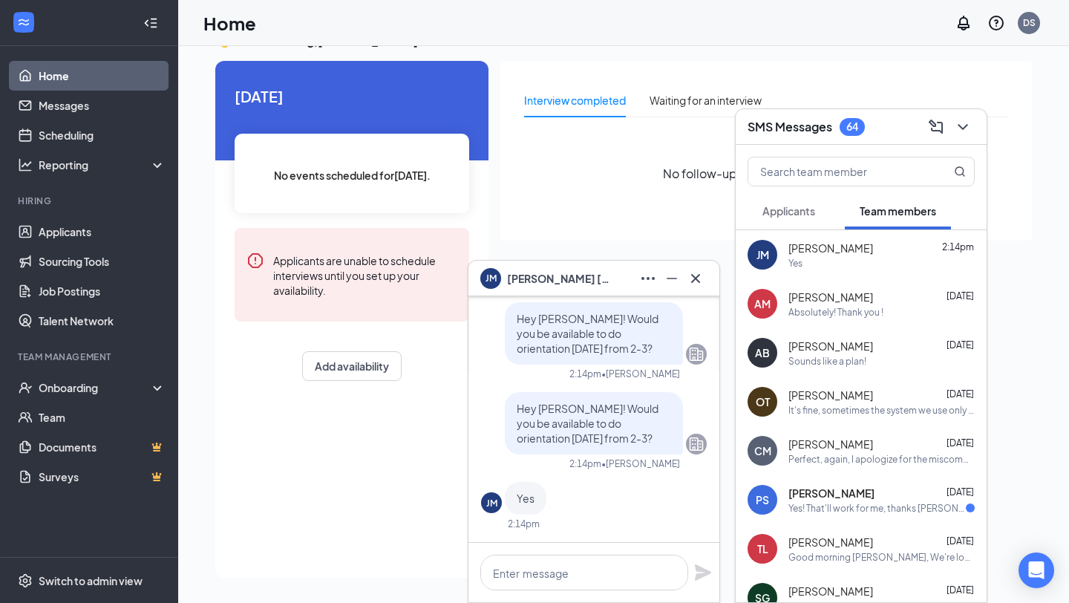
click at [887, 307] on div "Absolutely! Thank you !" at bounding box center [881, 312] width 186 height 13
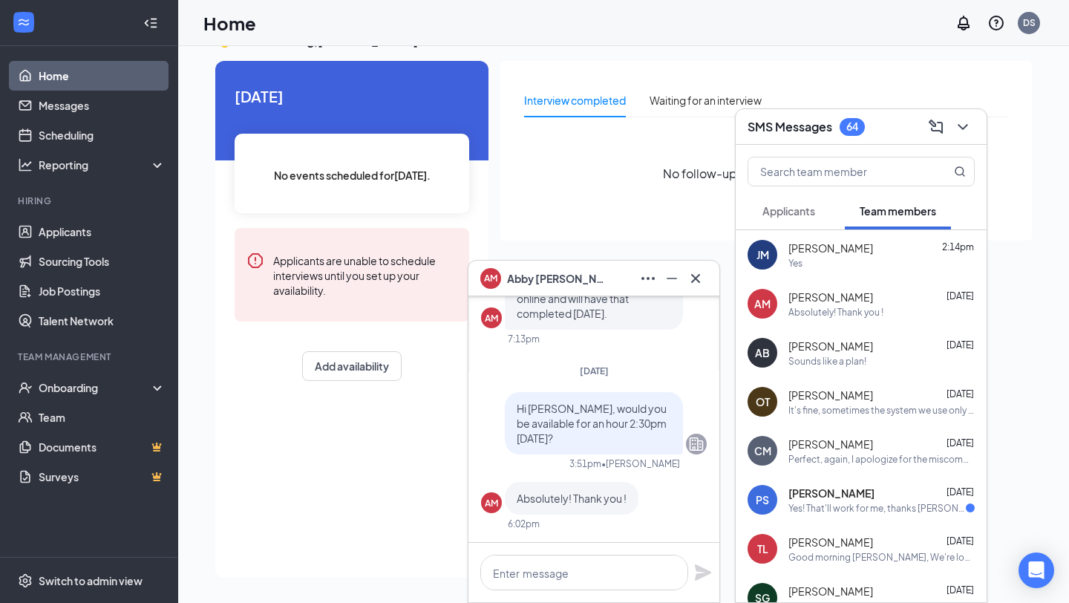
click at [831, 272] on div "[PERSON_NAME] 2:14pm Yes" at bounding box center [861, 254] width 251 height 49
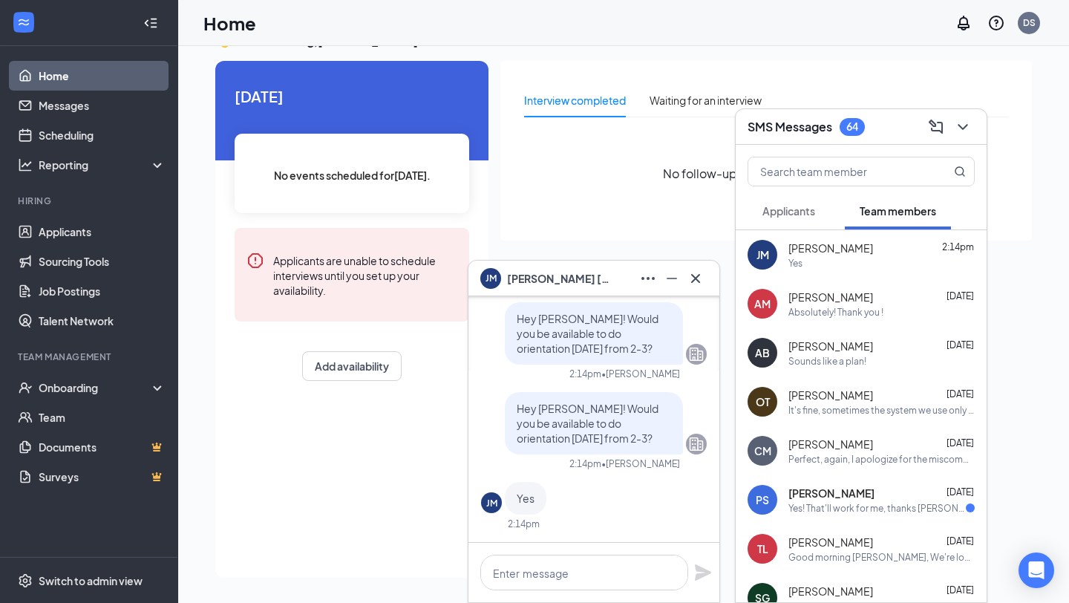
scroll to position [357, 0]
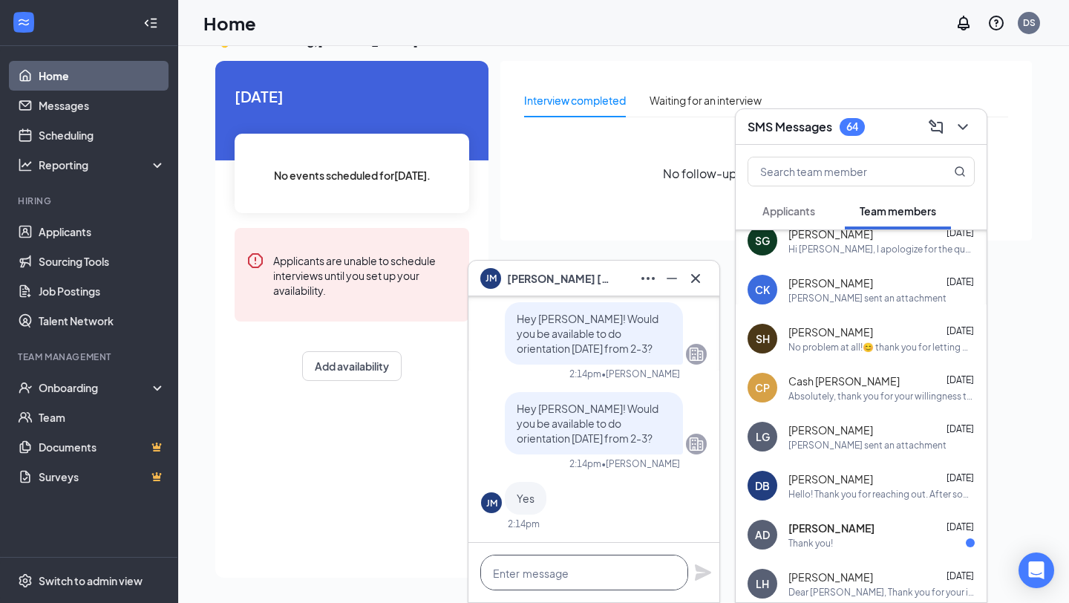
click at [536, 568] on textarea at bounding box center [584, 573] width 208 height 36
type textarea "My apologies is 2:30-3:30 okay?"
click at [711, 572] on icon "Plane" at bounding box center [703, 572] width 18 height 18
